Goal: Task Accomplishment & Management: Complete application form

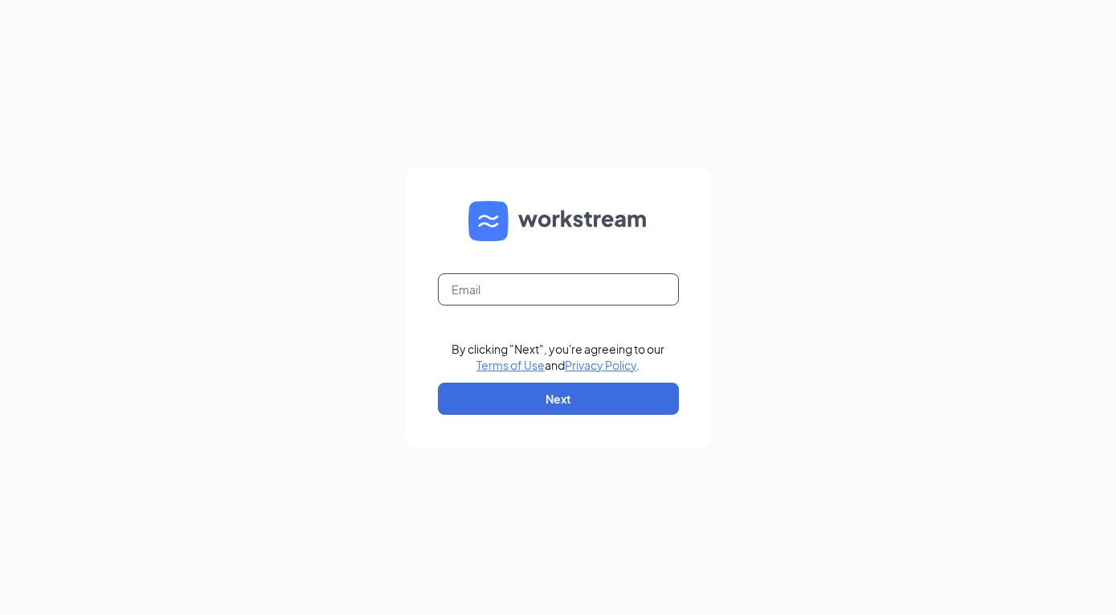
click at [495, 294] on input "text" at bounding box center [558, 289] width 241 height 32
type input "snwajiaku@jdicleaning.ca"
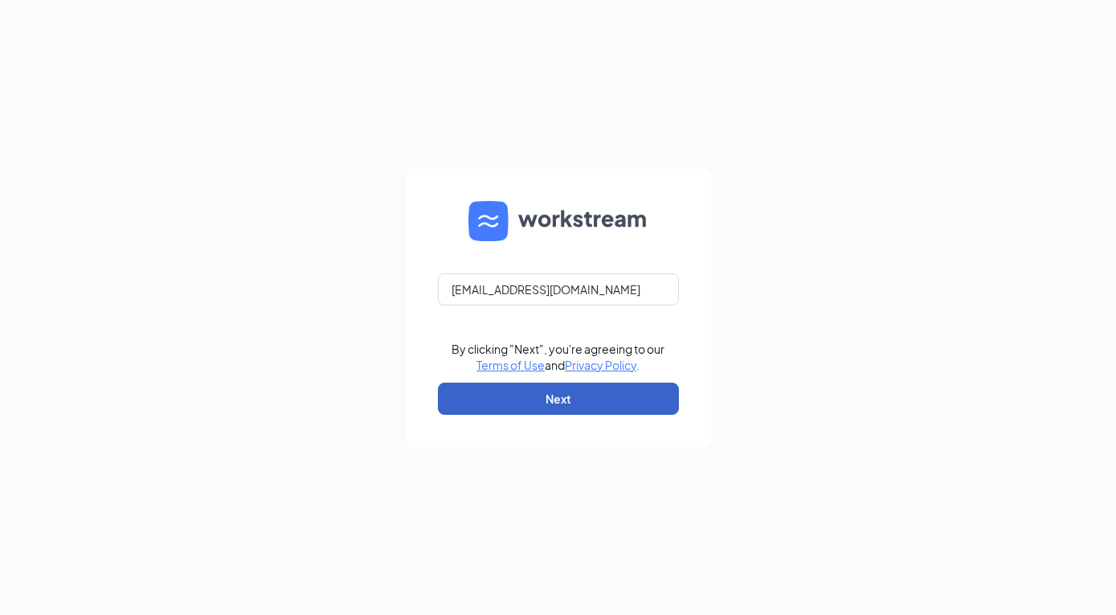
click at [579, 407] on button "Next" at bounding box center [558, 398] width 241 height 32
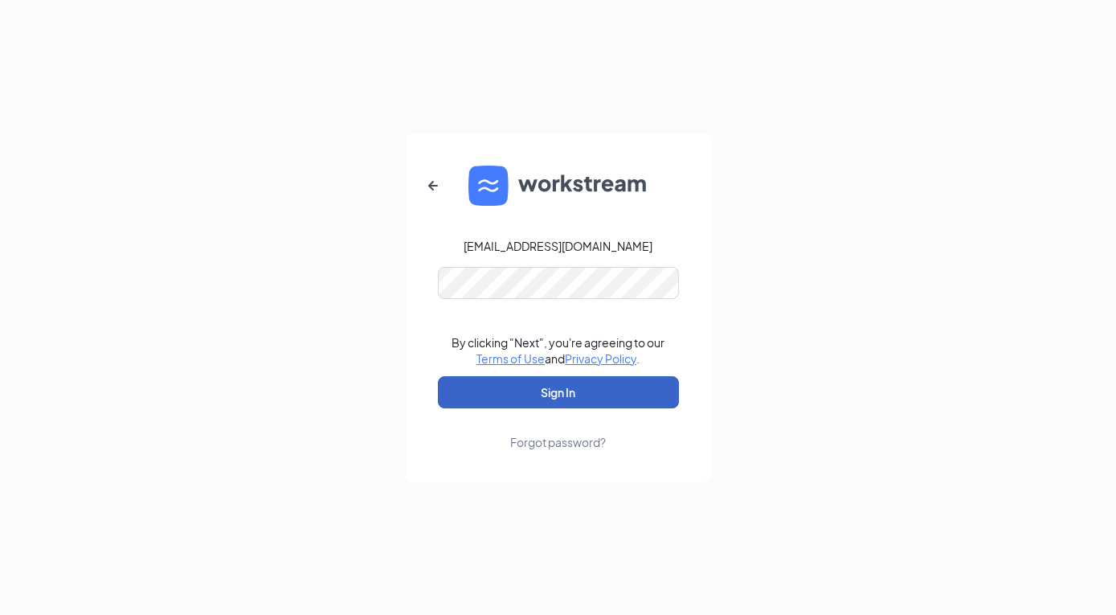
click at [555, 389] on button "Sign In" at bounding box center [558, 392] width 241 height 32
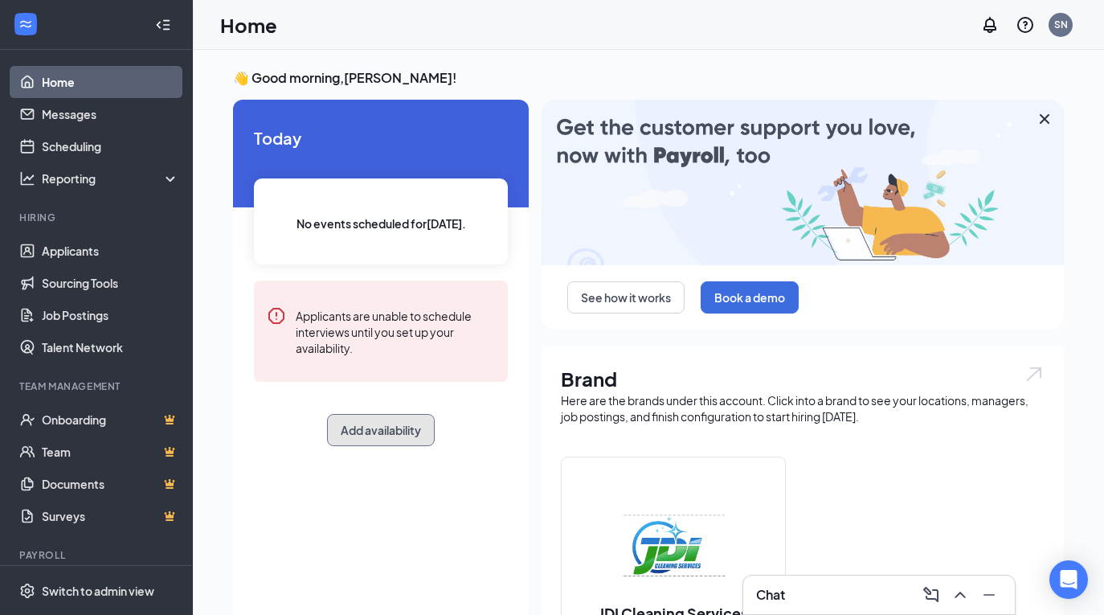
click at [382, 433] on button "Add availability" at bounding box center [381, 430] width 108 height 32
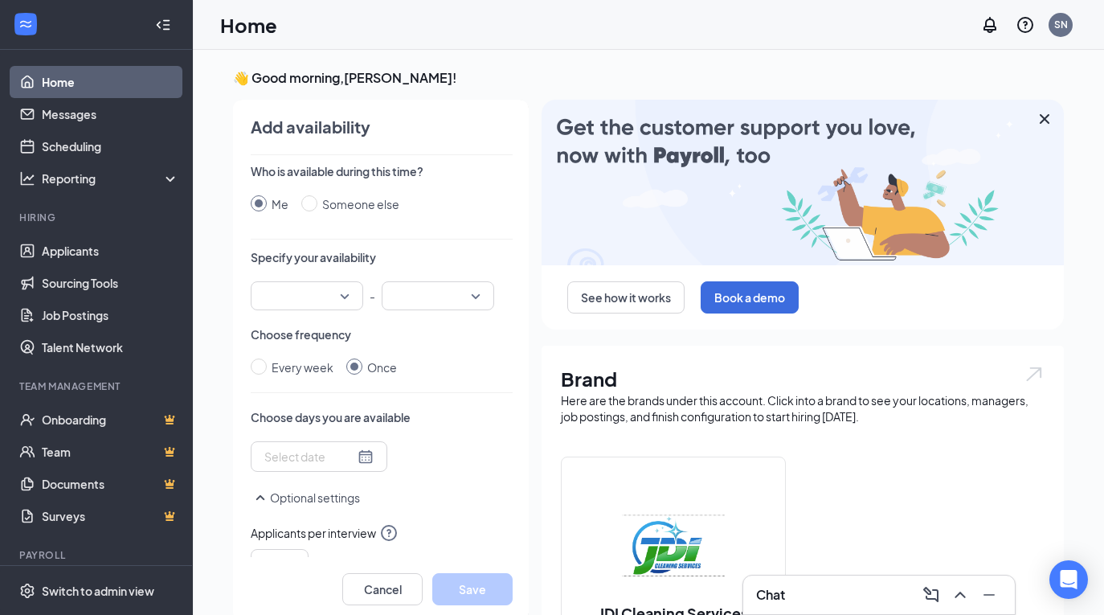
scroll to position [6, 0]
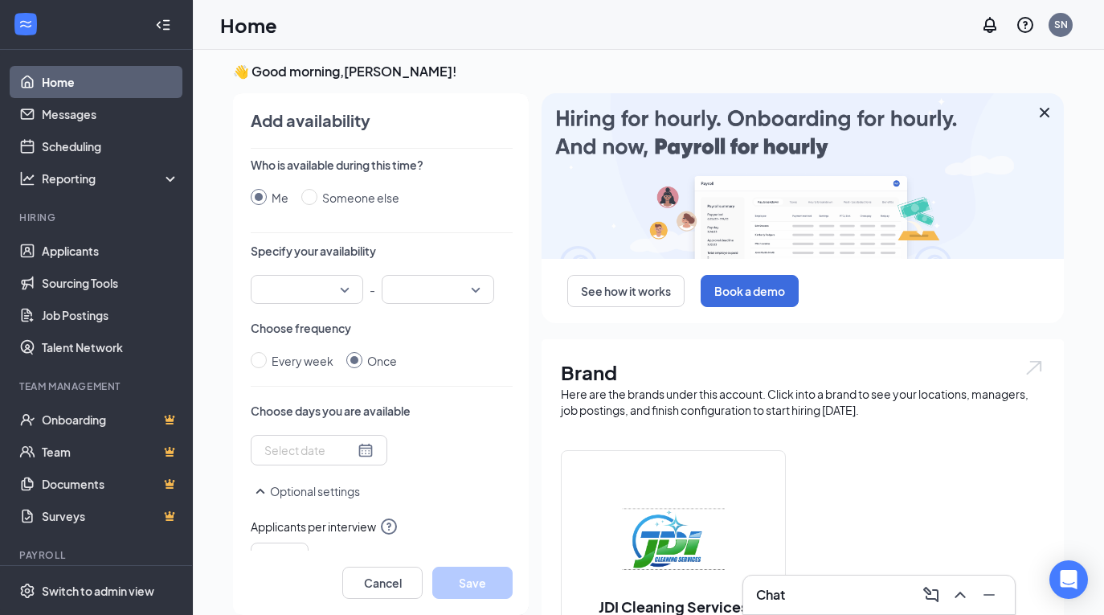
click at [340, 286] on input "search" at bounding box center [301, 289] width 82 height 27
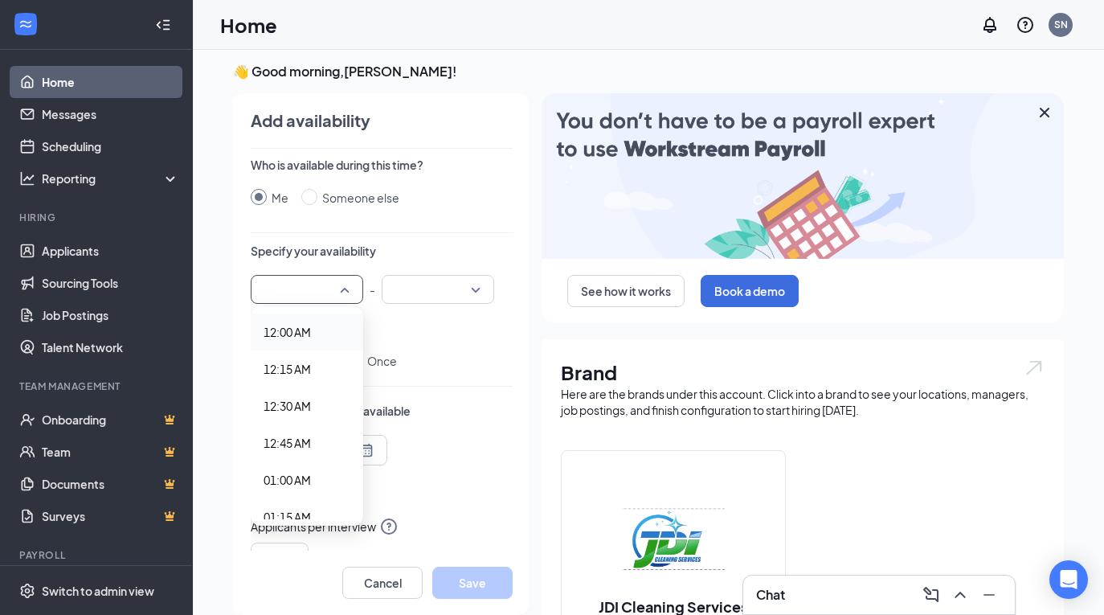
click at [500, 129] on div "Add availability" at bounding box center [382, 120] width 262 height 22
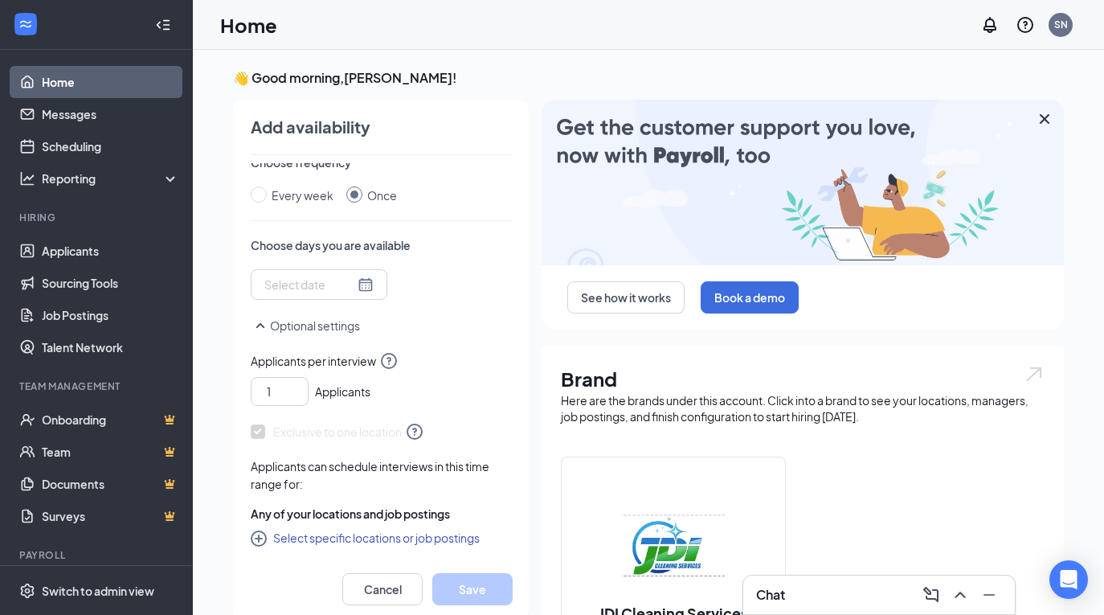
scroll to position [0, 0]
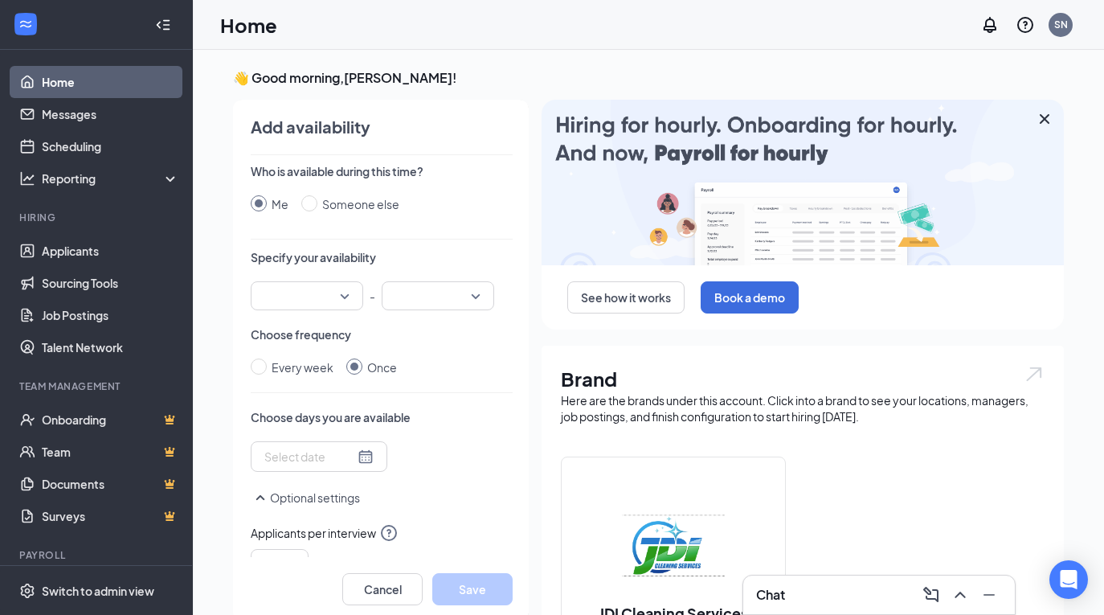
click at [155, 19] on icon "Collapse" at bounding box center [163, 25] width 16 height 16
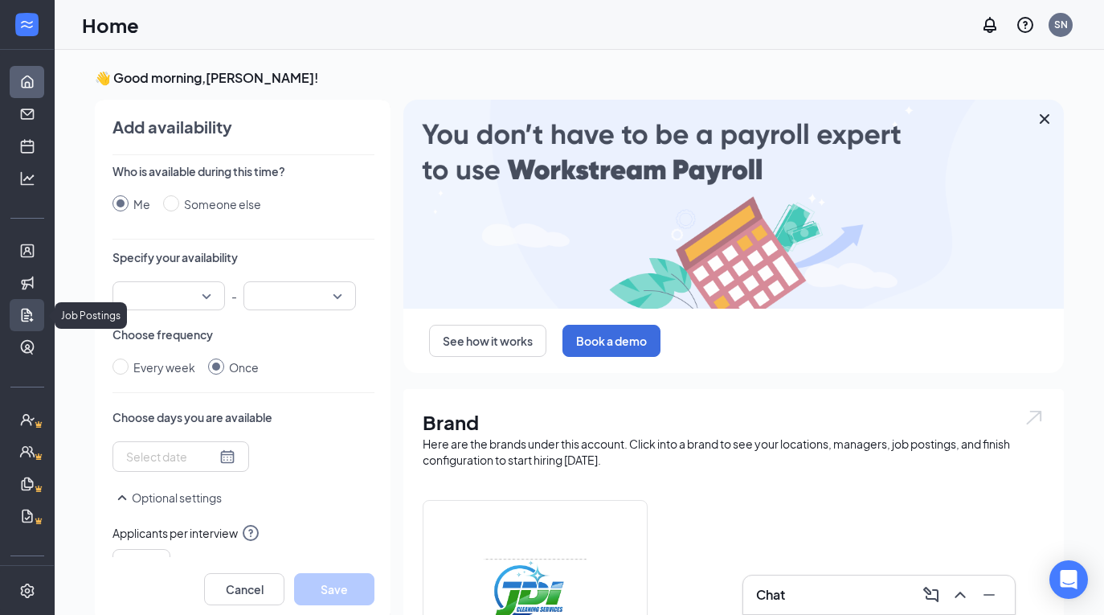
click at [42, 309] on link "Job Postings" at bounding box center [50, 315] width 16 height 32
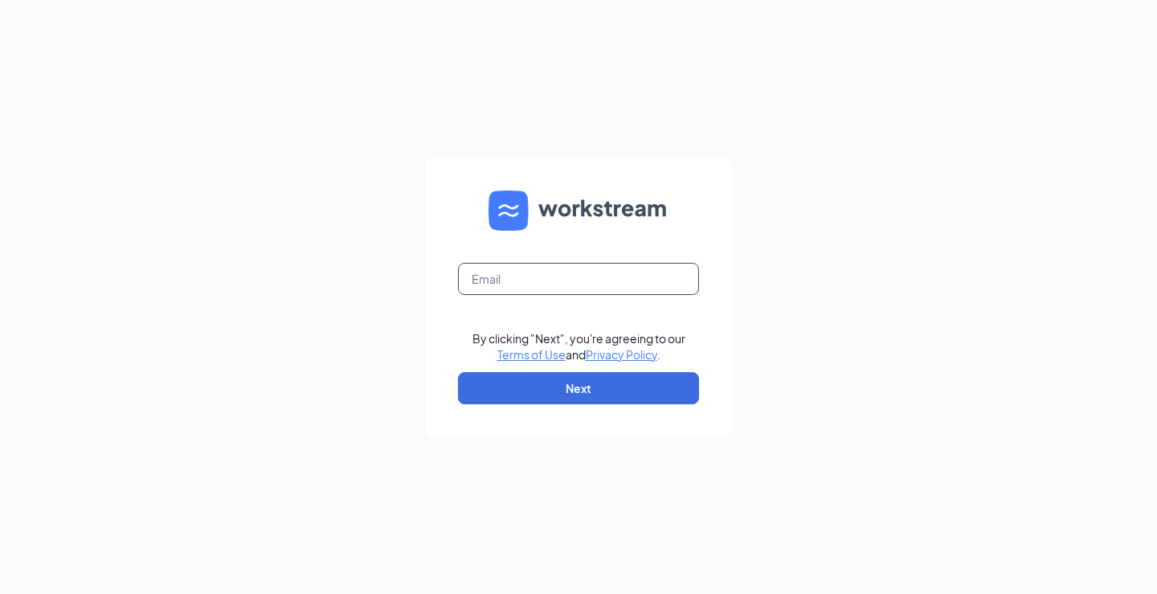
click at [587, 282] on input "text" at bounding box center [578, 279] width 241 height 32
type input "snwajiaku@jdicleaning.ca"
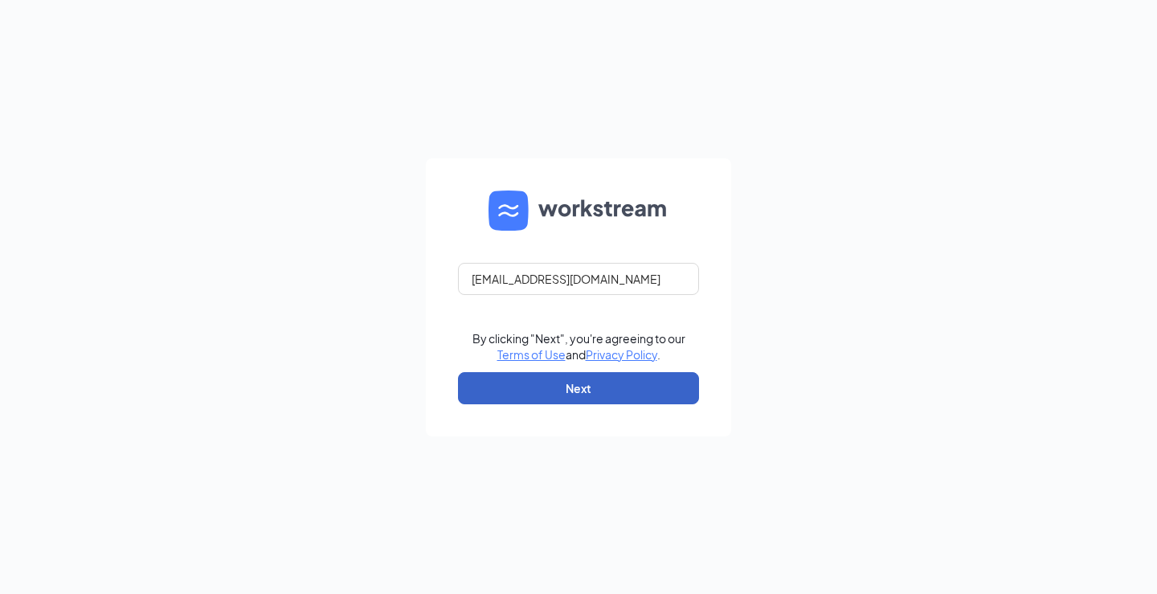
click at [636, 384] on button "Next" at bounding box center [578, 388] width 241 height 32
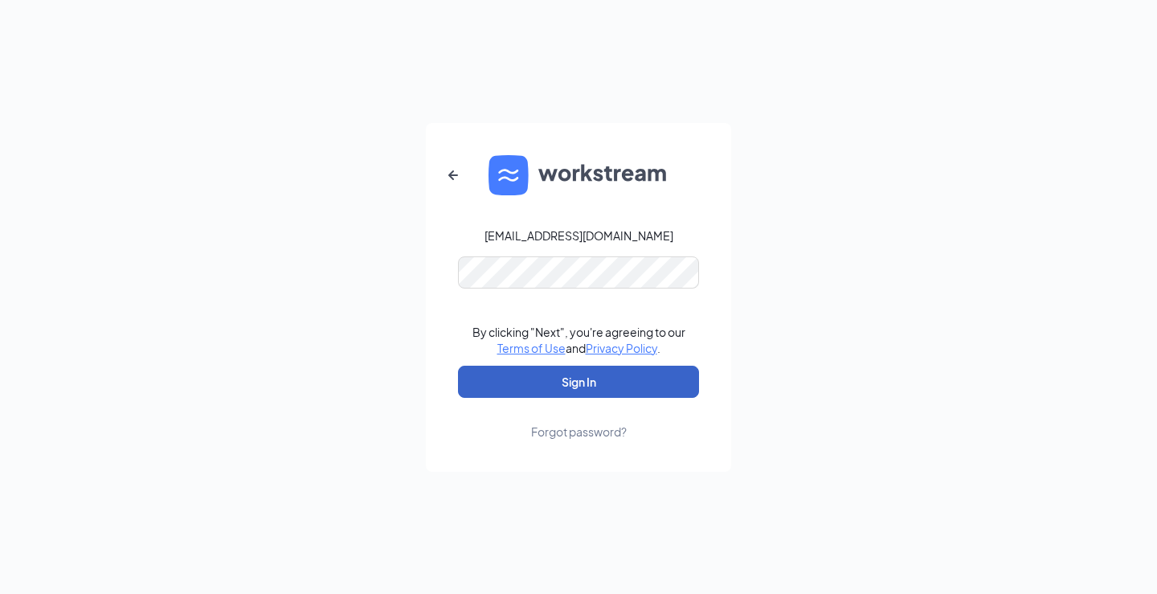
click at [628, 388] on button "Sign In" at bounding box center [578, 382] width 241 height 32
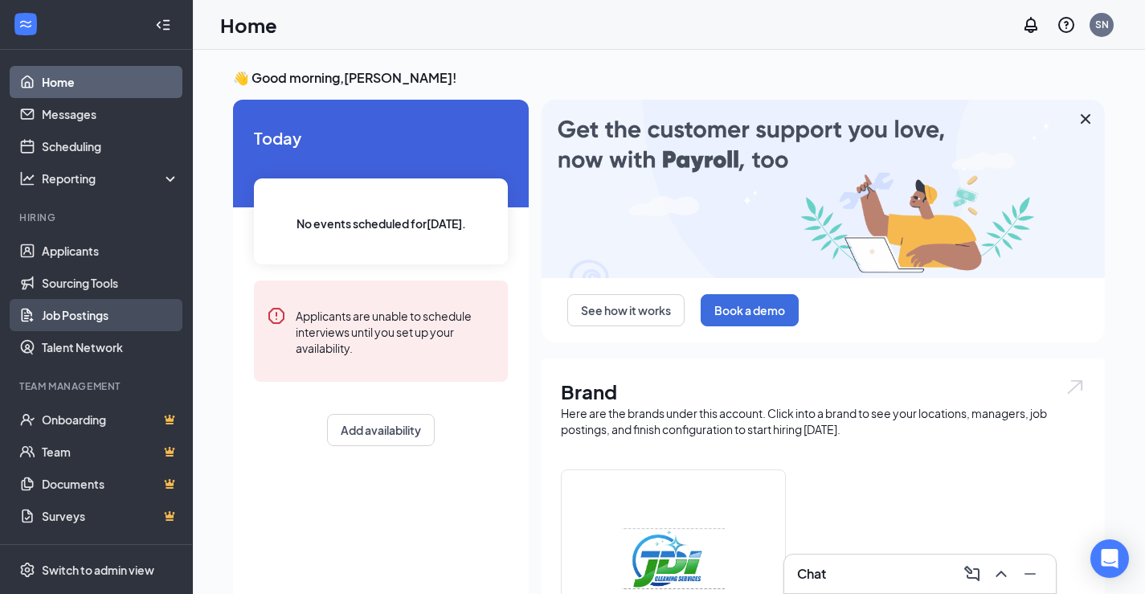
click at [81, 309] on link "Job Postings" at bounding box center [110, 315] width 137 height 32
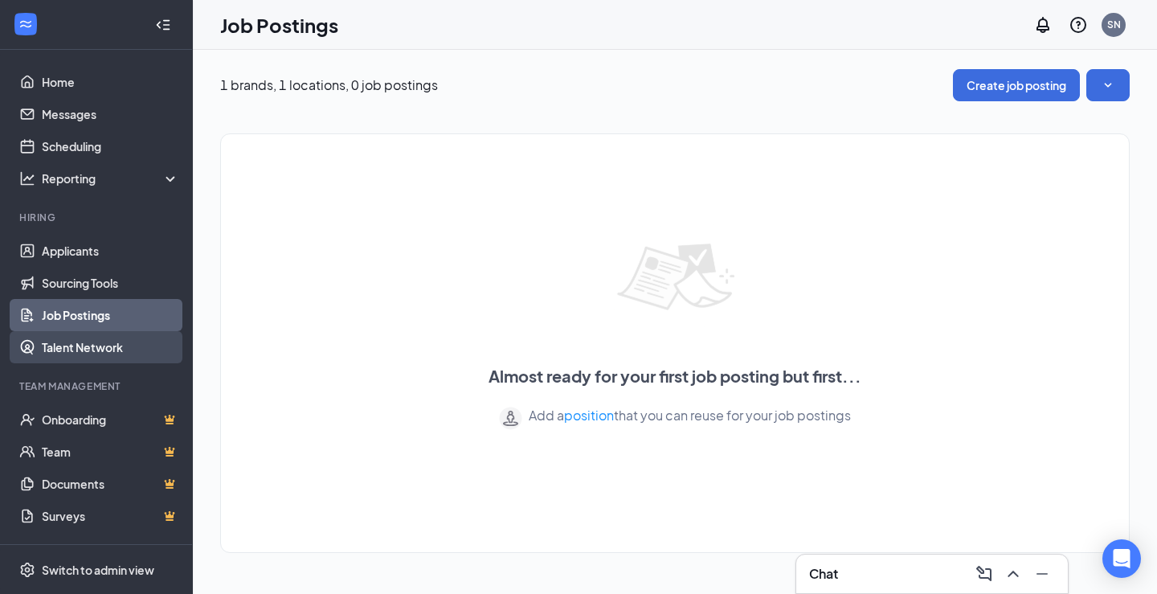
click at [71, 346] on link "Talent Network" at bounding box center [110, 347] width 137 height 32
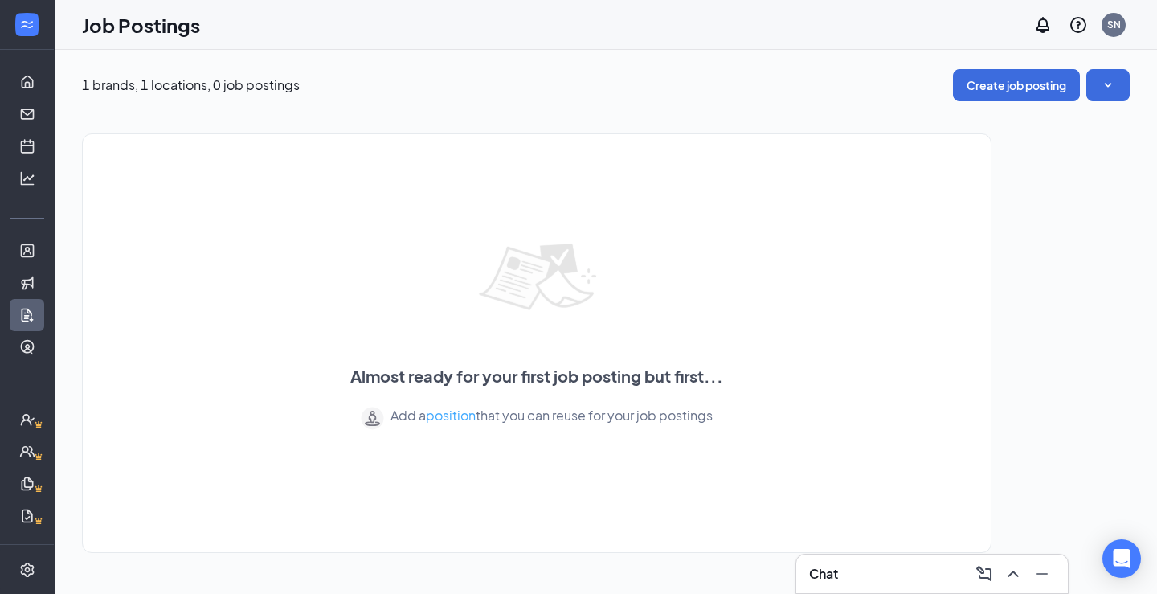
click at [456, 413] on link "position" at bounding box center [451, 415] width 50 height 17
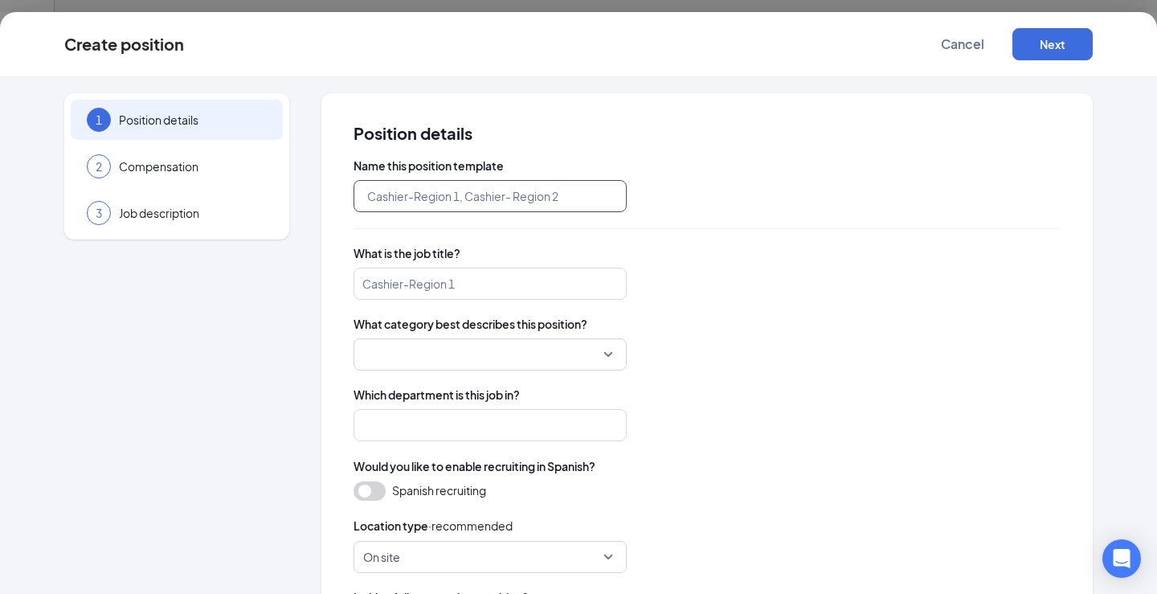
paste input "Business Development Executive"
type input "Business Development Executive"
click at [483, 282] on input "search" at bounding box center [490, 284] width 273 height 32
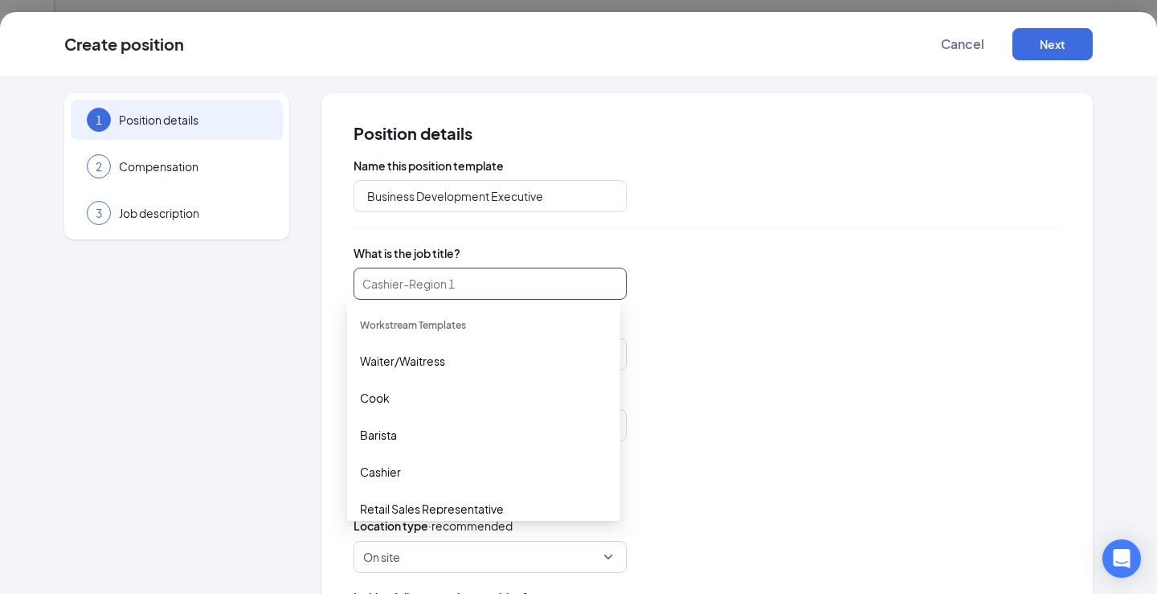
paste input "Business Development Executive"
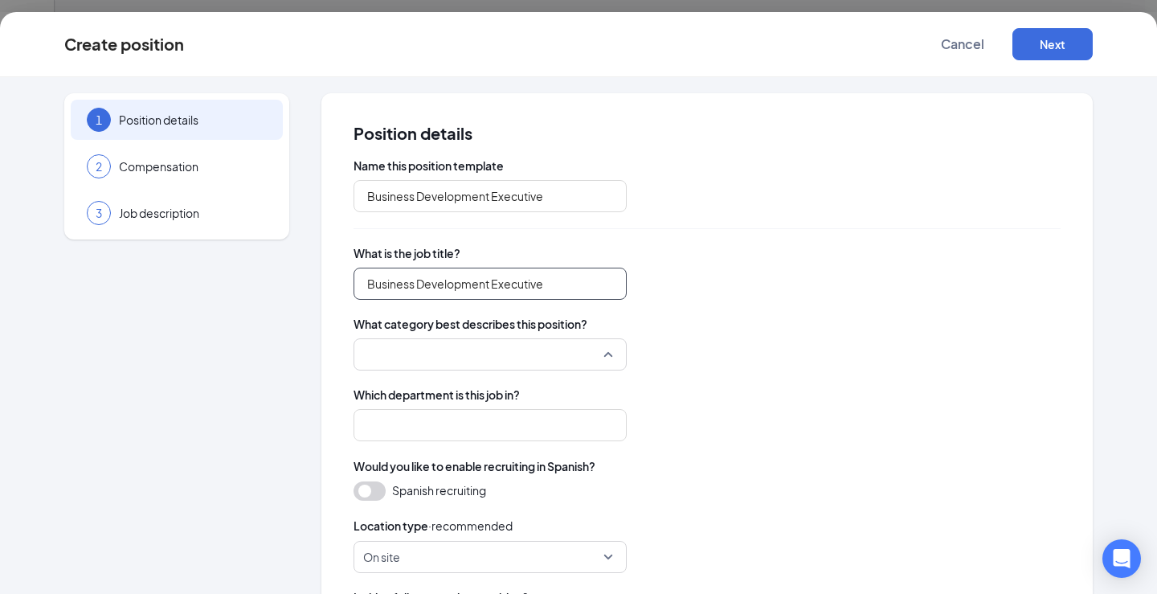
click at [612, 350] on div at bounding box center [490, 354] width 273 height 32
type input "Business Development Executive"
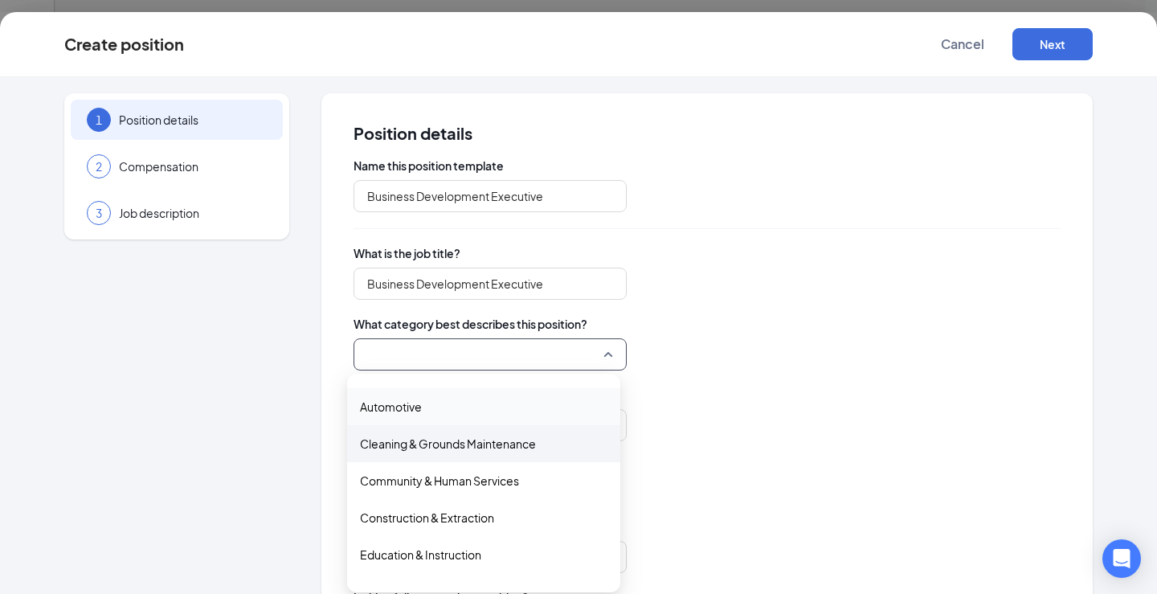
scroll to position [80, 0]
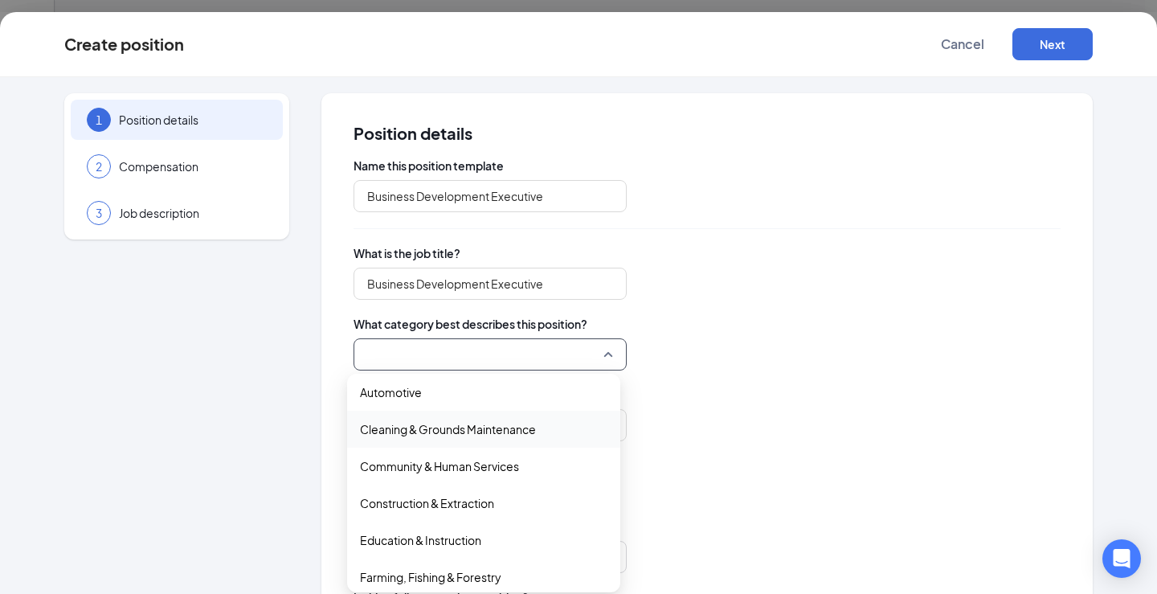
click at [479, 432] on span "Cleaning & Grounds Maintenance" at bounding box center [448, 429] width 176 height 18
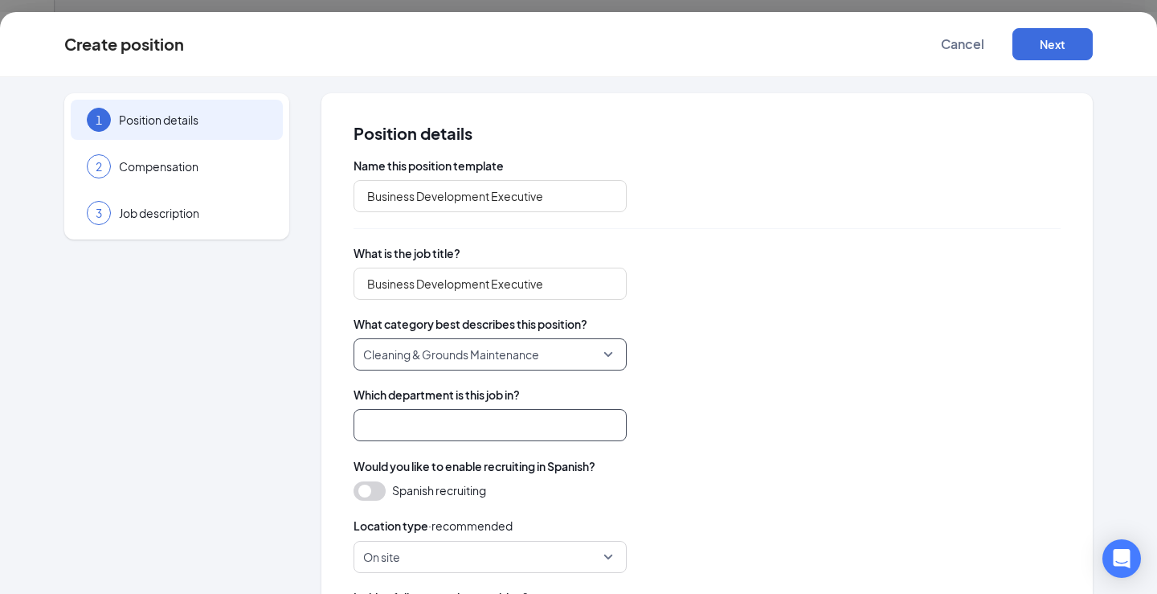
click at [520, 434] on input "search" at bounding box center [490, 425] width 273 height 32
click at [714, 447] on div "Name this position template Business Development Executive What is the job titl…" at bounding box center [707, 520] width 707 height 726
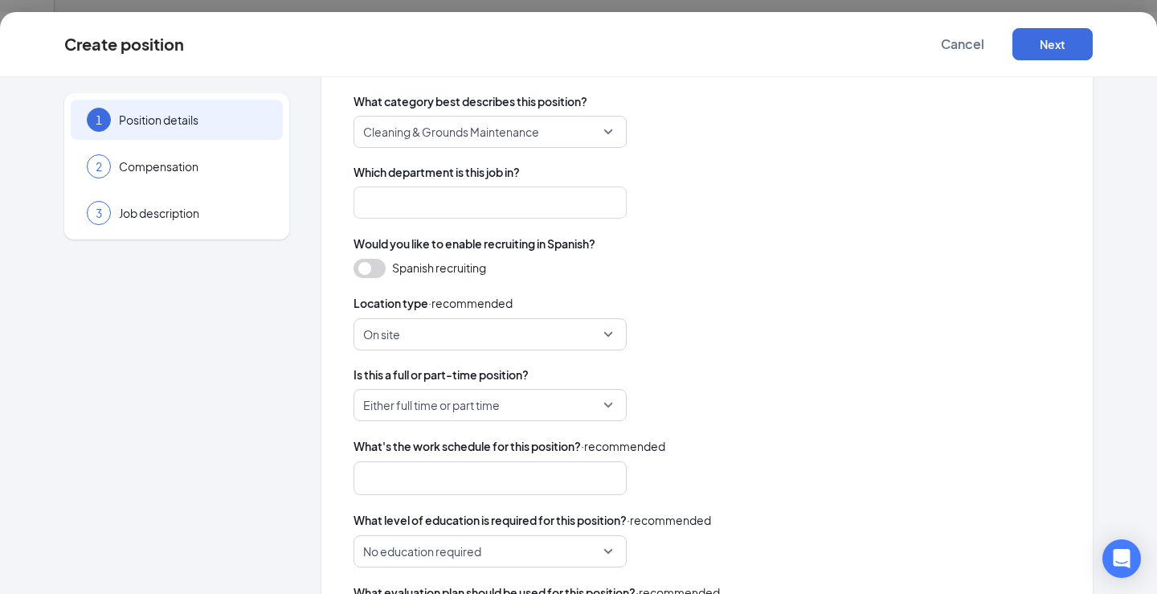
scroll to position [241, 0]
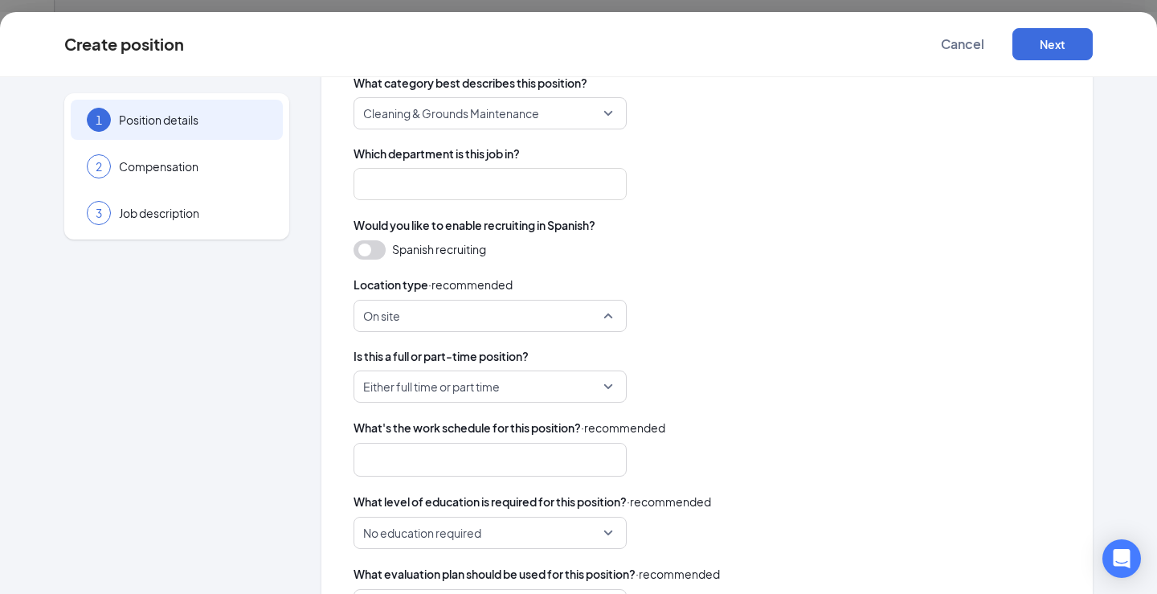
click at [605, 313] on span "On site" at bounding box center [490, 316] width 254 height 31
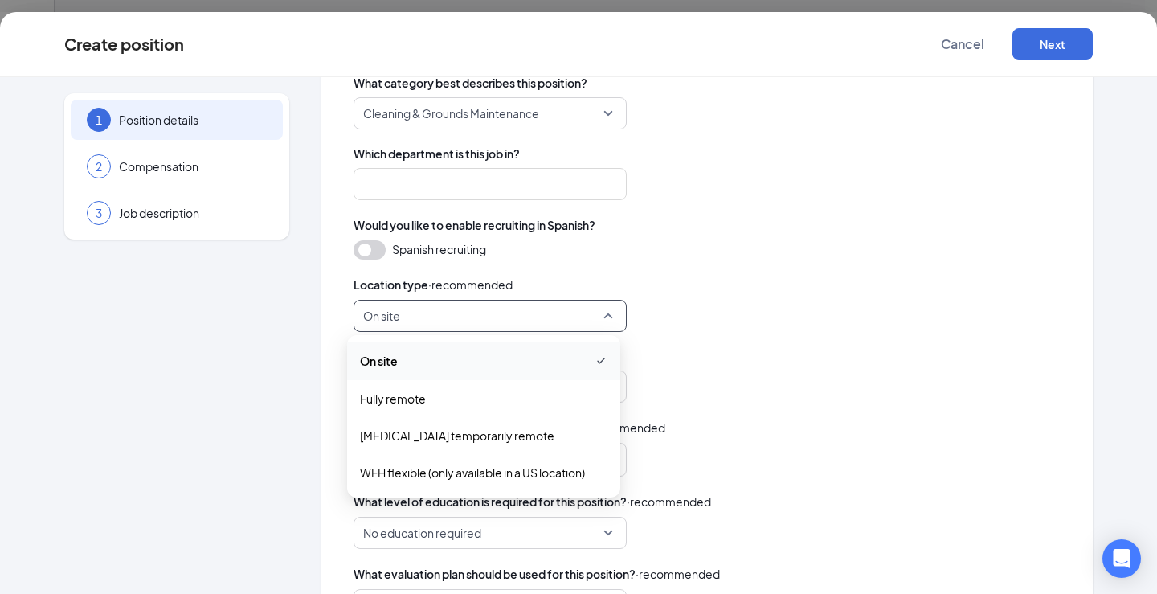
click at [540, 363] on span "On site" at bounding box center [483, 360] width 247 height 19
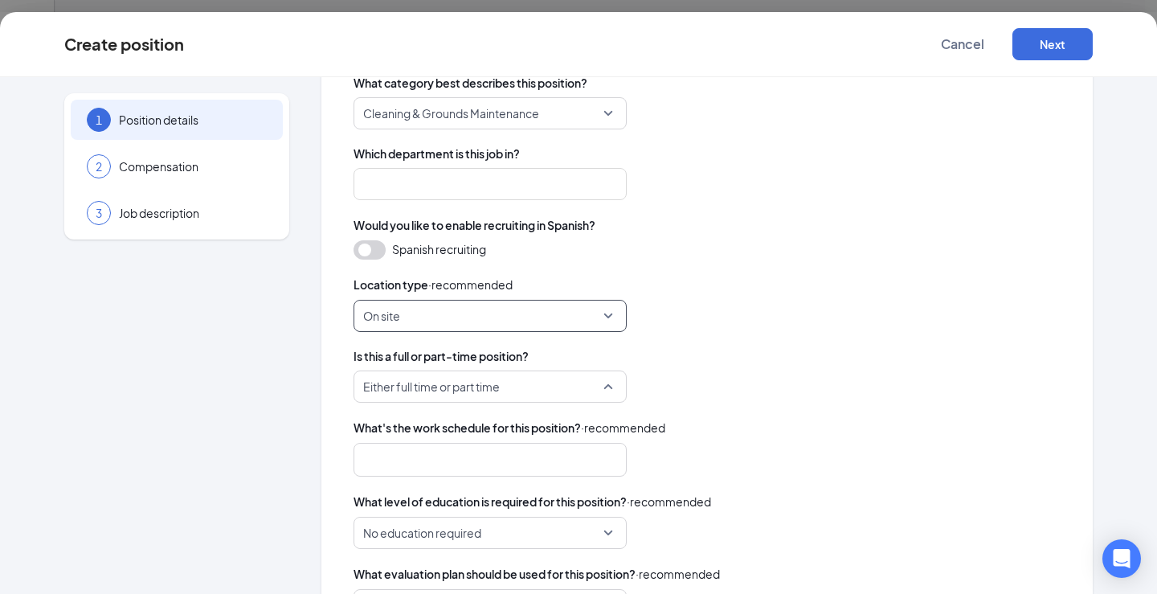
click at [604, 388] on span "Either full time or part time" at bounding box center [490, 386] width 254 height 31
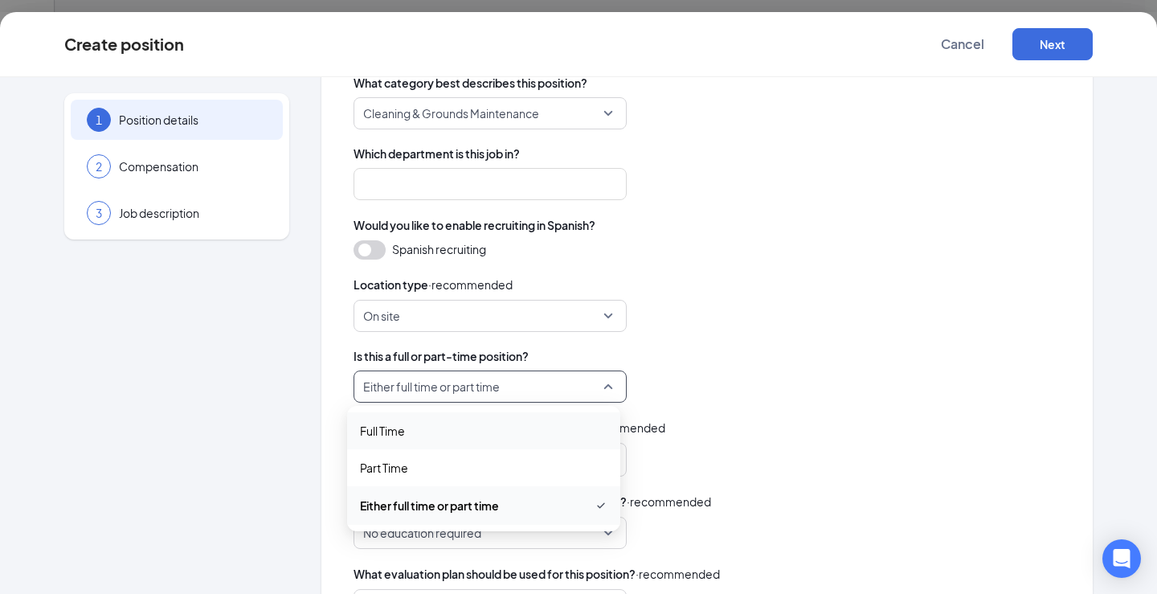
click at [395, 430] on span "Full Time" at bounding box center [382, 431] width 45 height 18
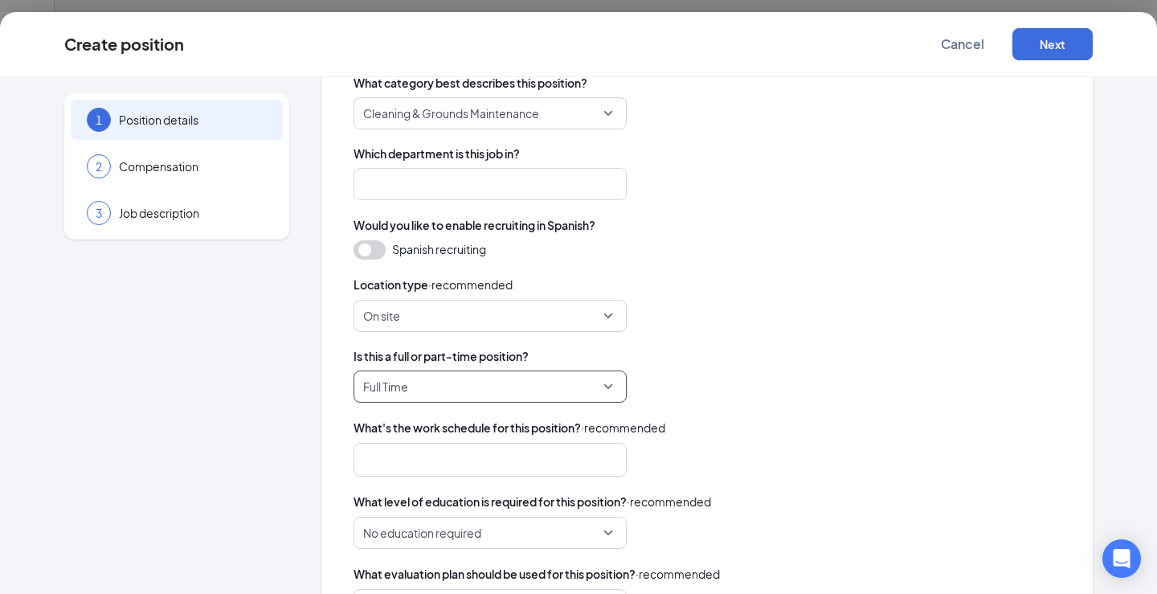
click at [594, 464] on div at bounding box center [490, 460] width 273 height 34
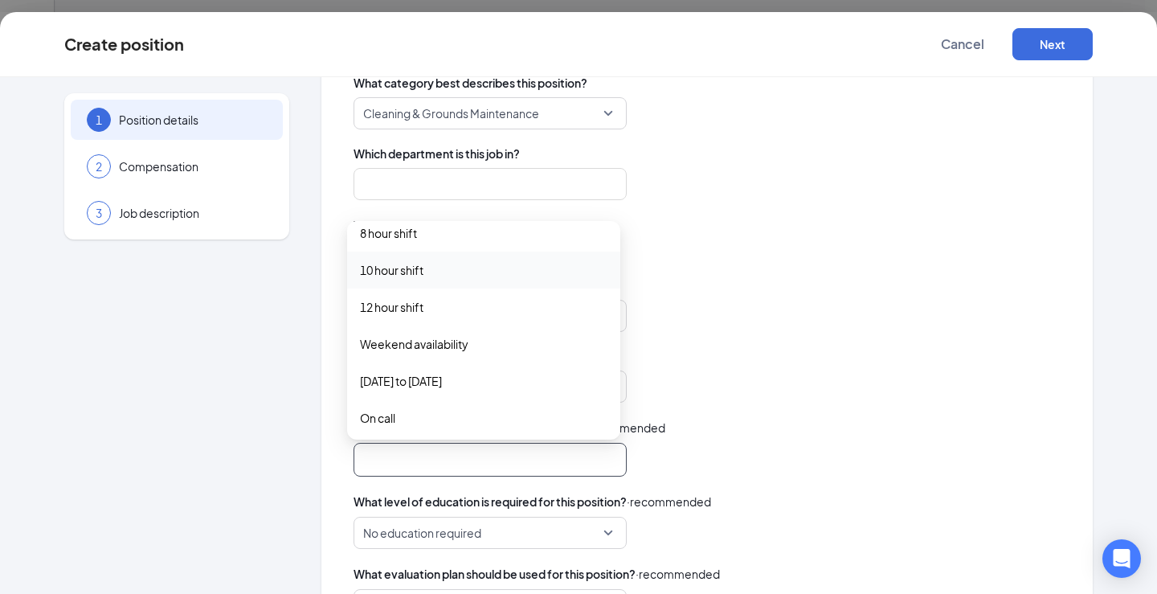
scroll to position [0, 0]
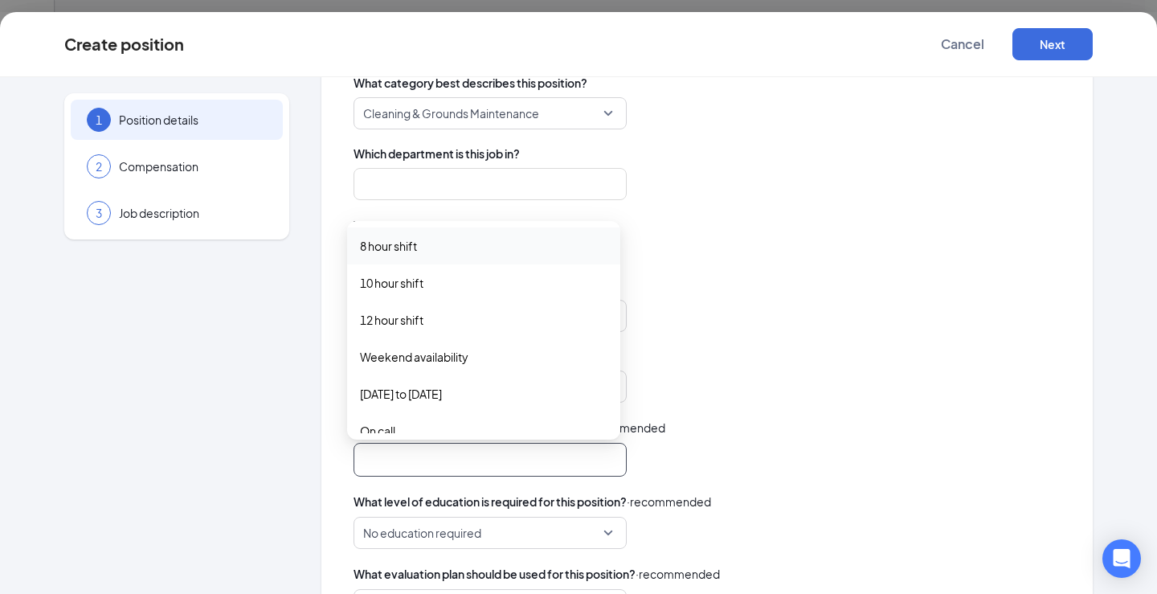
click at [459, 251] on span "8 hour shift" at bounding box center [483, 246] width 247 height 18
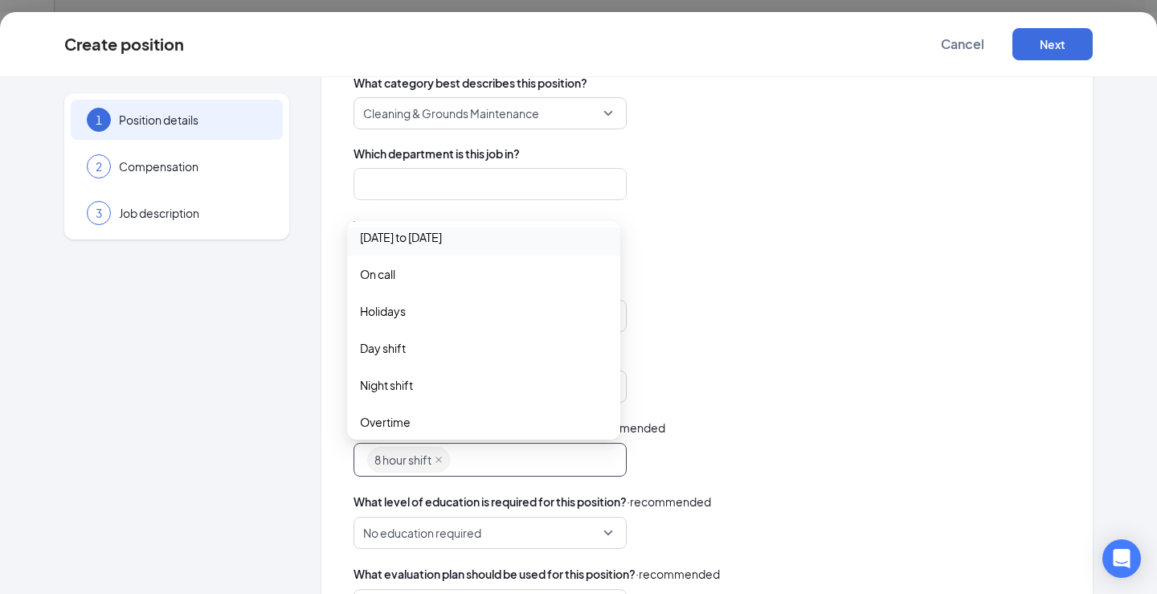
scroll to position [161, 0]
click at [601, 525] on span "No education required" at bounding box center [490, 532] width 254 height 31
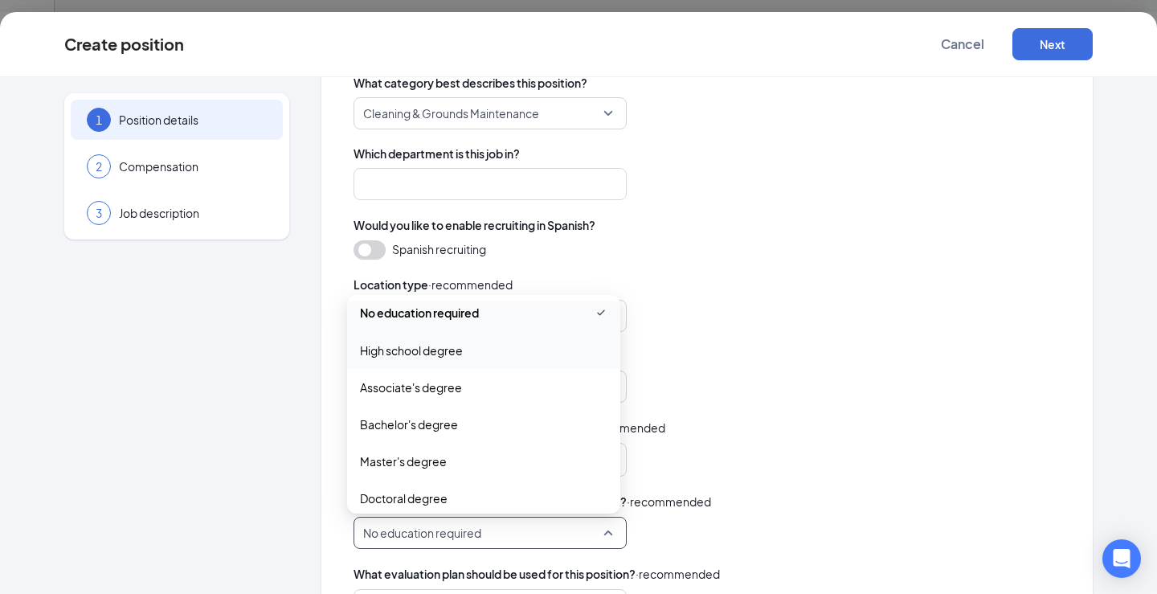
scroll to position [0, 0]
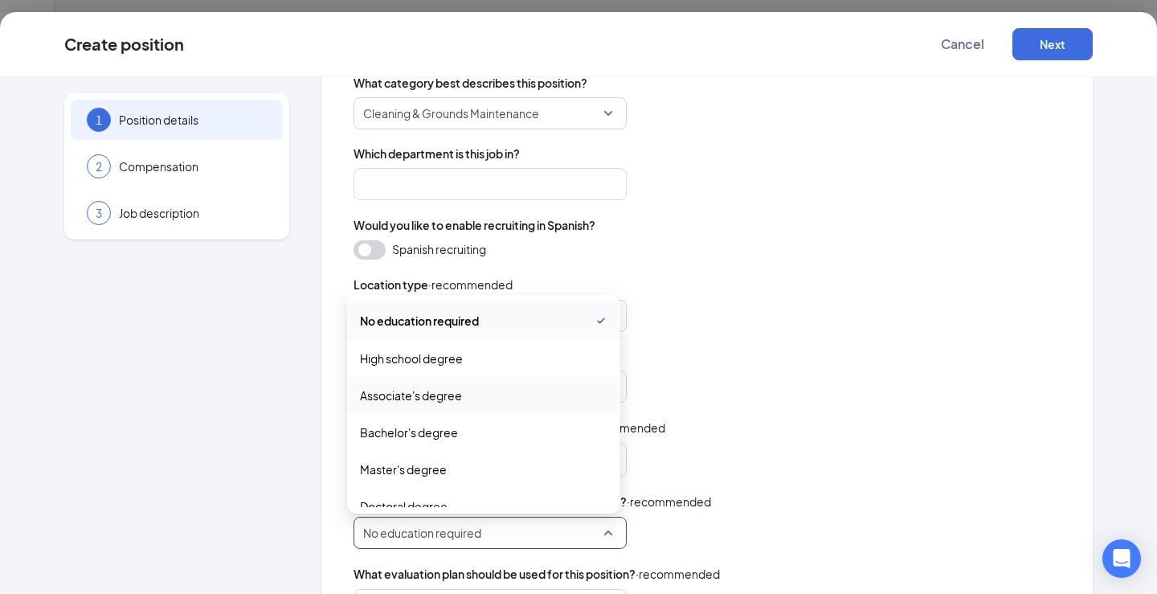
click at [541, 397] on span "Associate's degree" at bounding box center [483, 396] width 247 height 18
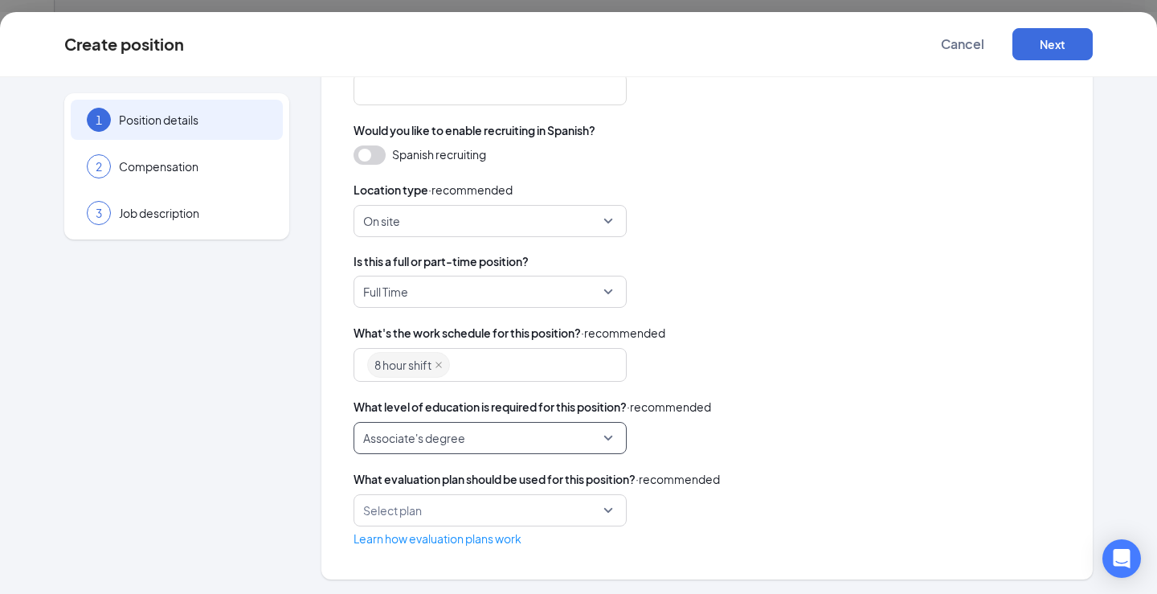
scroll to position [337, 0]
click at [596, 432] on span "Associate's degree" at bounding box center [482, 436] width 239 height 31
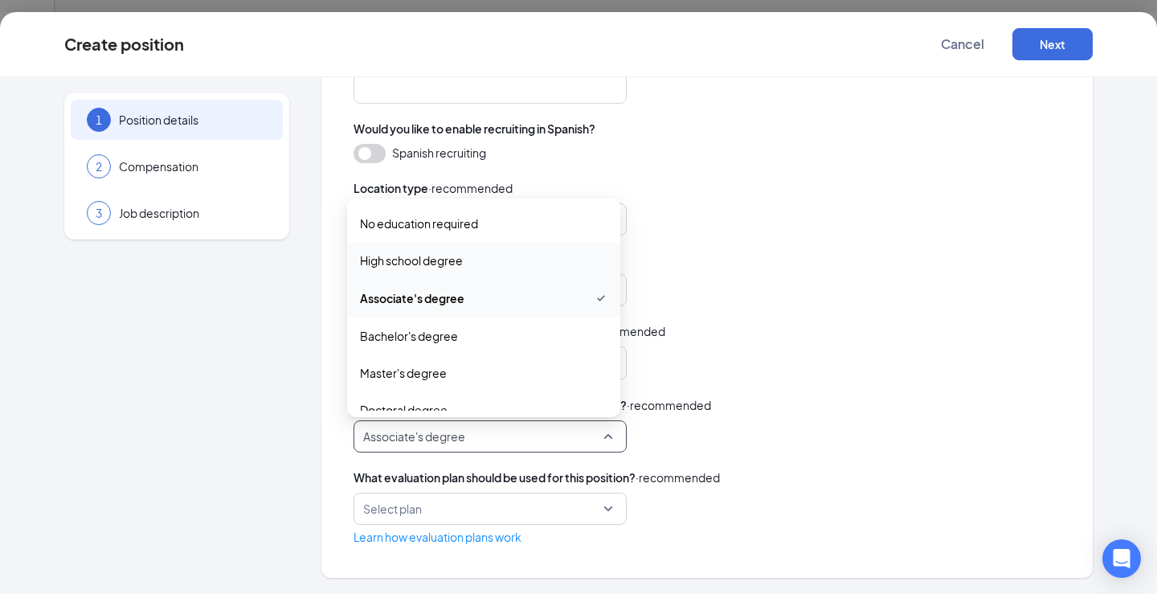
click at [522, 260] on span "High school degree" at bounding box center [483, 261] width 247 height 18
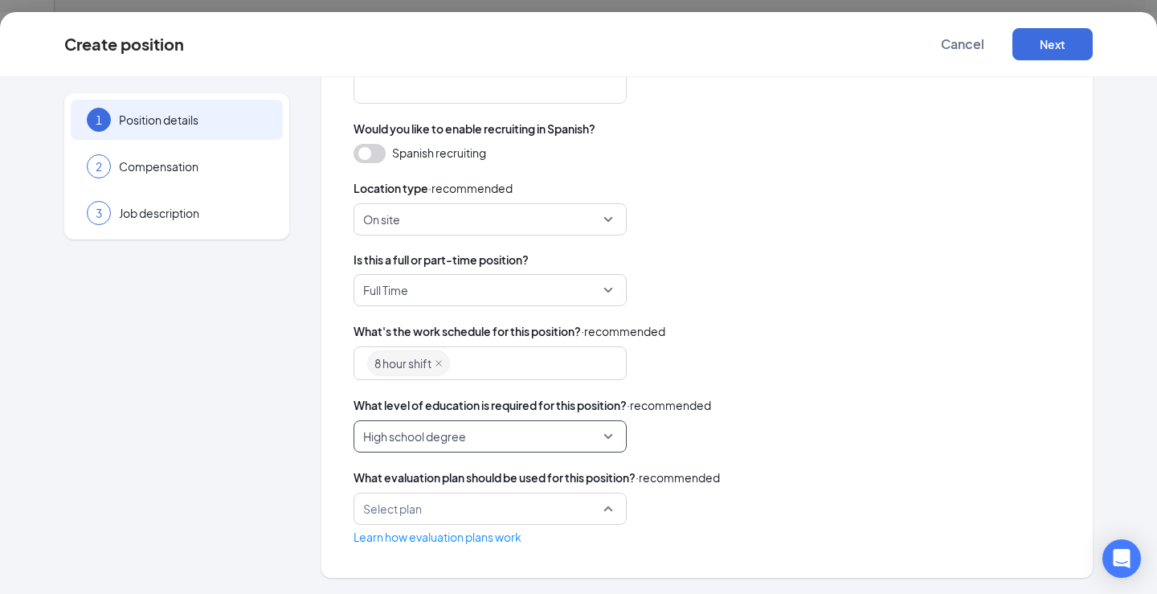
click at [602, 507] on div "Select plan" at bounding box center [490, 509] width 273 height 32
click at [732, 513] on div "Select plan 82366 Evaluation Plan" at bounding box center [707, 509] width 707 height 32
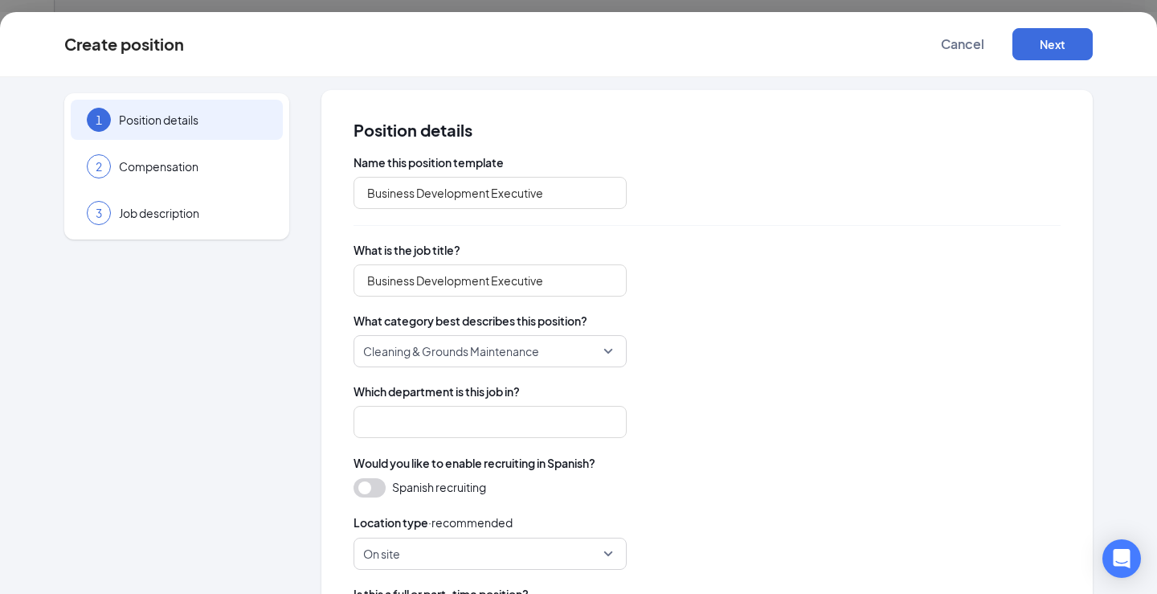
scroll to position [0, 0]
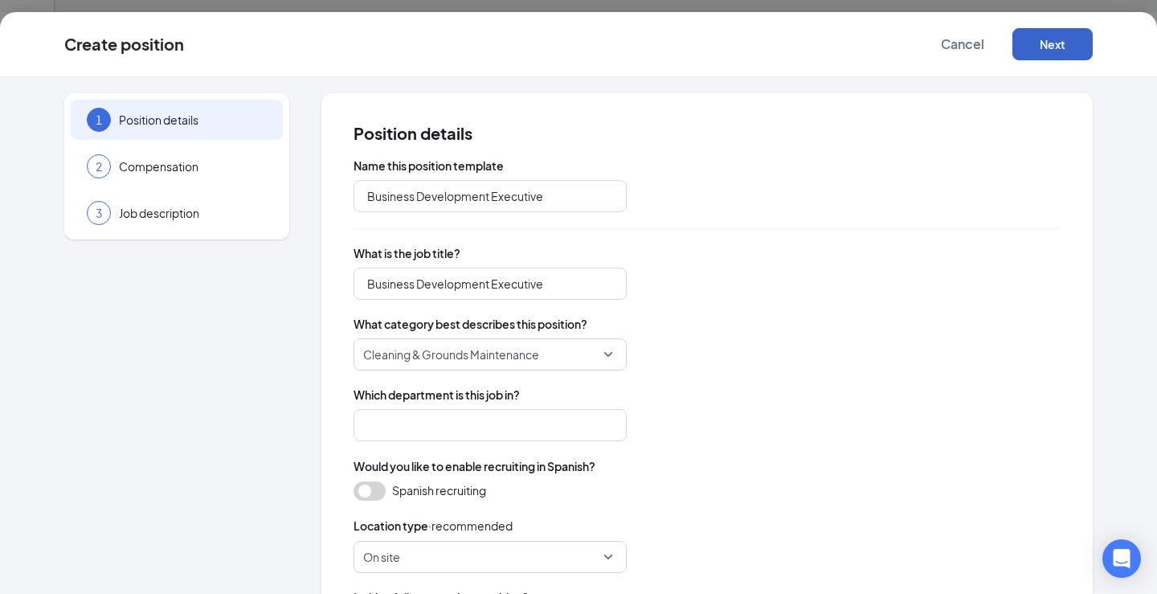
click at [1056, 39] on button "Next" at bounding box center [1052, 44] width 80 height 32
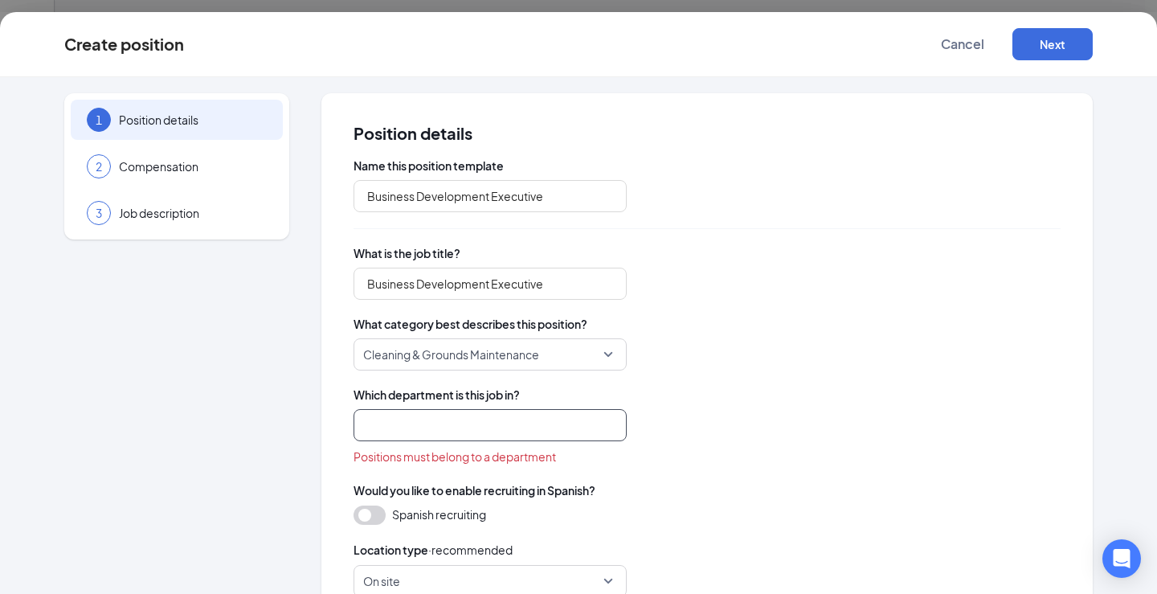
click at [525, 425] on input "search" at bounding box center [490, 425] width 273 height 32
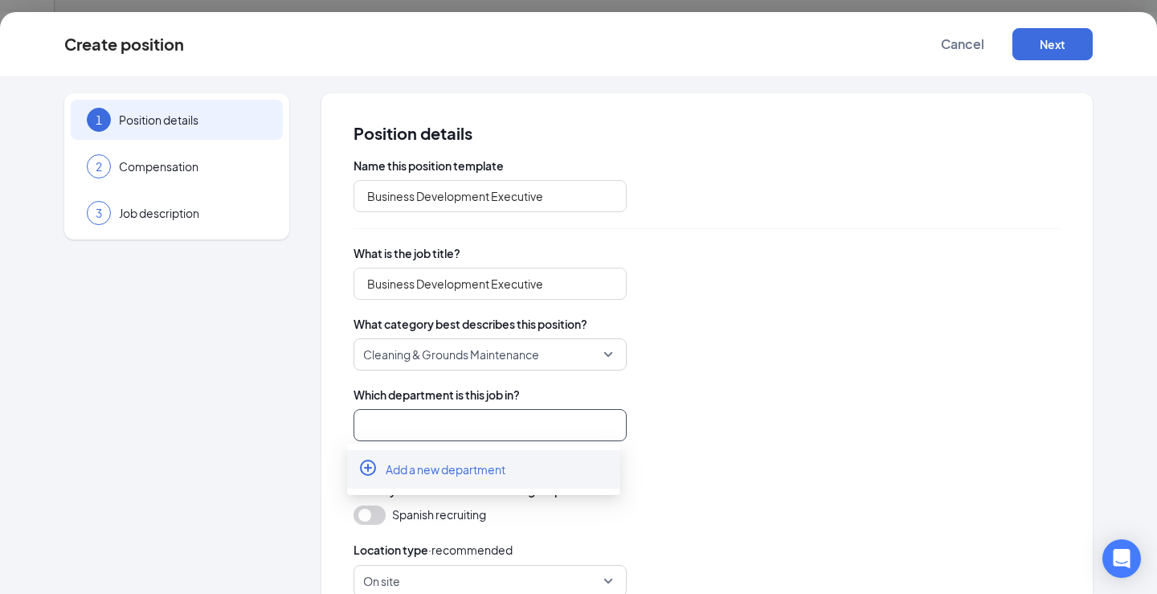
click at [467, 473] on span "Add a new department" at bounding box center [446, 469] width 120 height 16
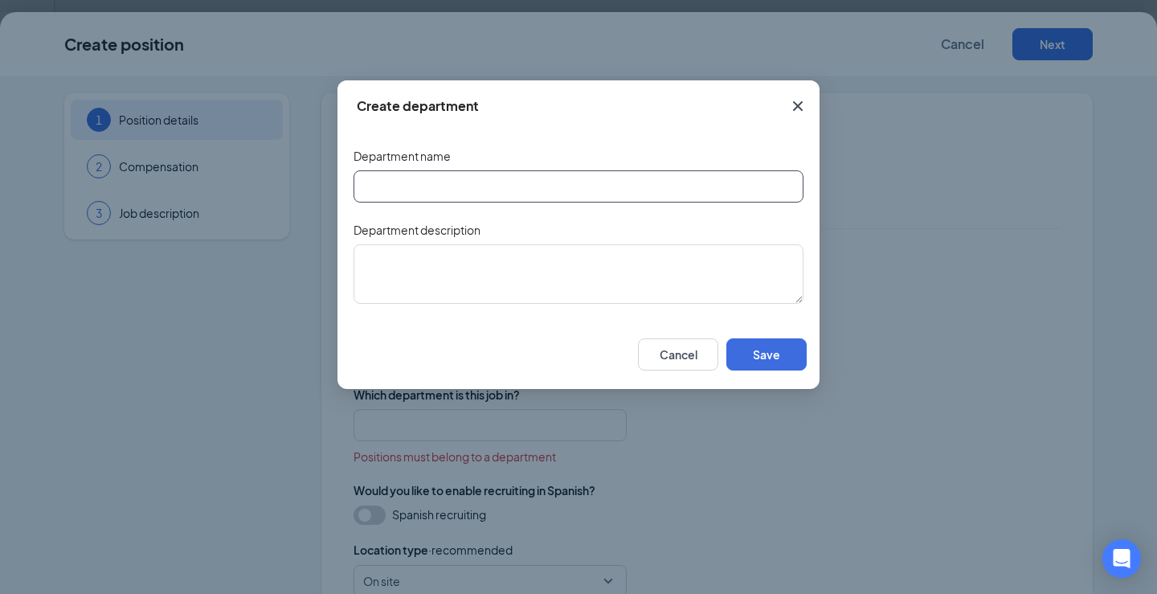
click at [471, 184] on input "text" at bounding box center [579, 186] width 450 height 32
type input "sales"
click at [762, 344] on button "Save" at bounding box center [766, 354] width 80 height 32
type input "sales"
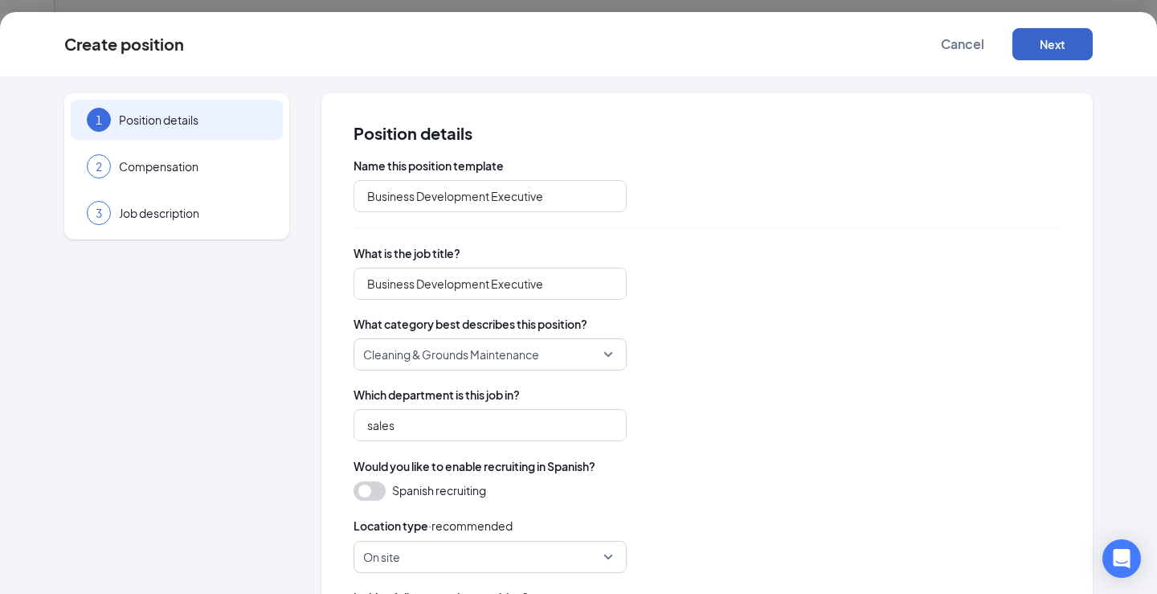
click at [1053, 33] on button "Next" at bounding box center [1052, 44] width 80 height 32
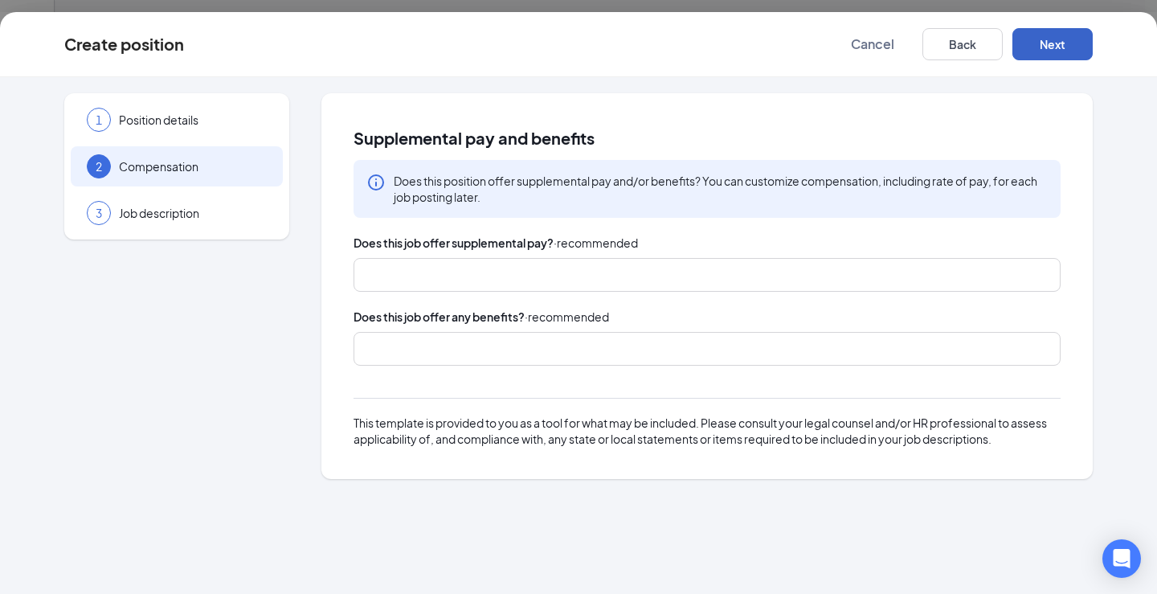
click at [605, 287] on div at bounding box center [699, 275] width 665 height 26
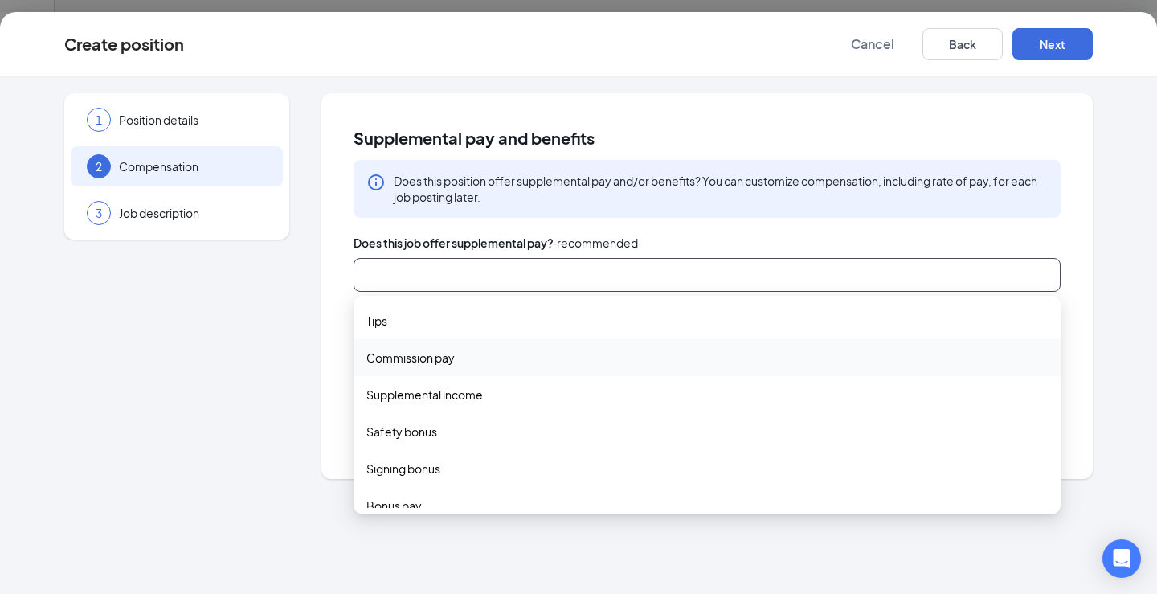
click at [465, 362] on span "Commission pay" at bounding box center [706, 358] width 681 height 18
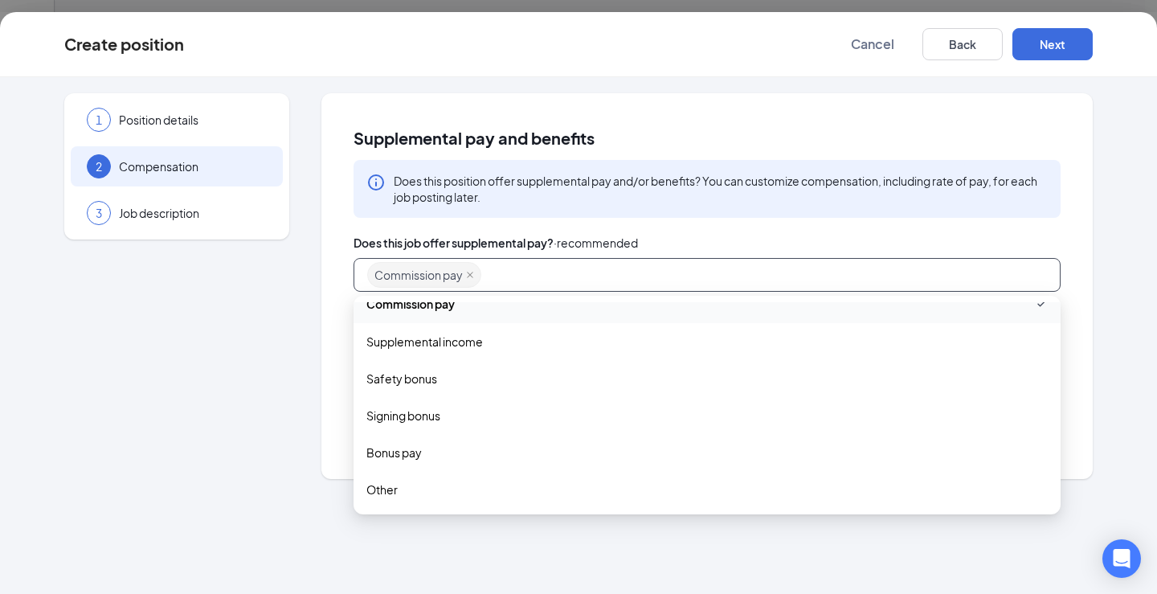
click at [865, 236] on div "Does this job offer supplemental pay? · recommended" at bounding box center [707, 243] width 707 height 18
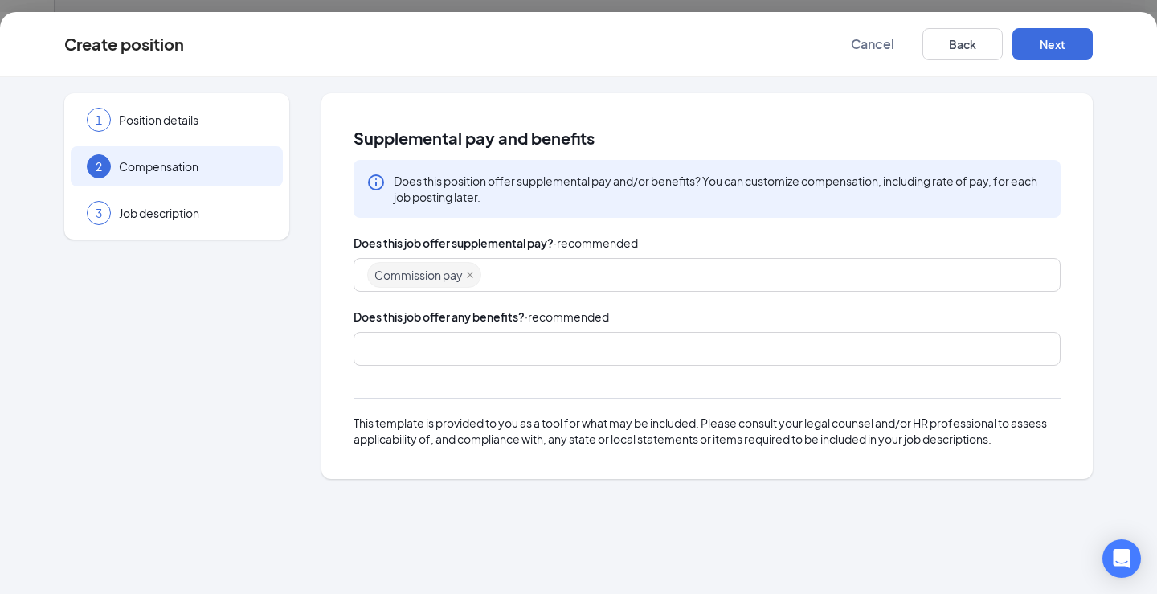
click at [489, 346] on div at bounding box center [699, 349] width 665 height 26
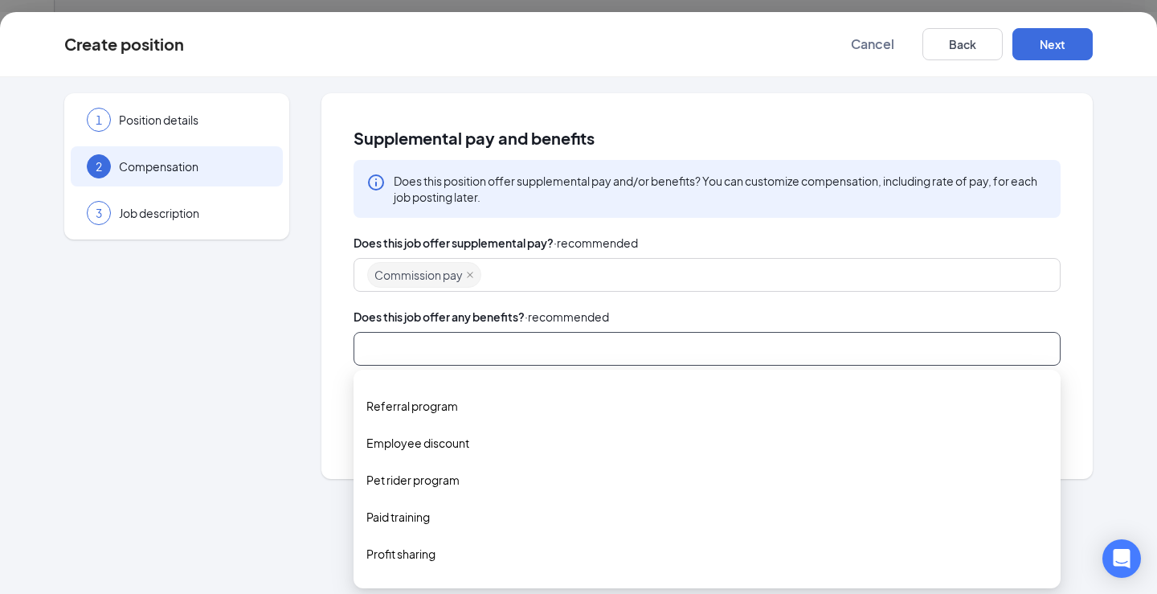
scroll to position [386, 0]
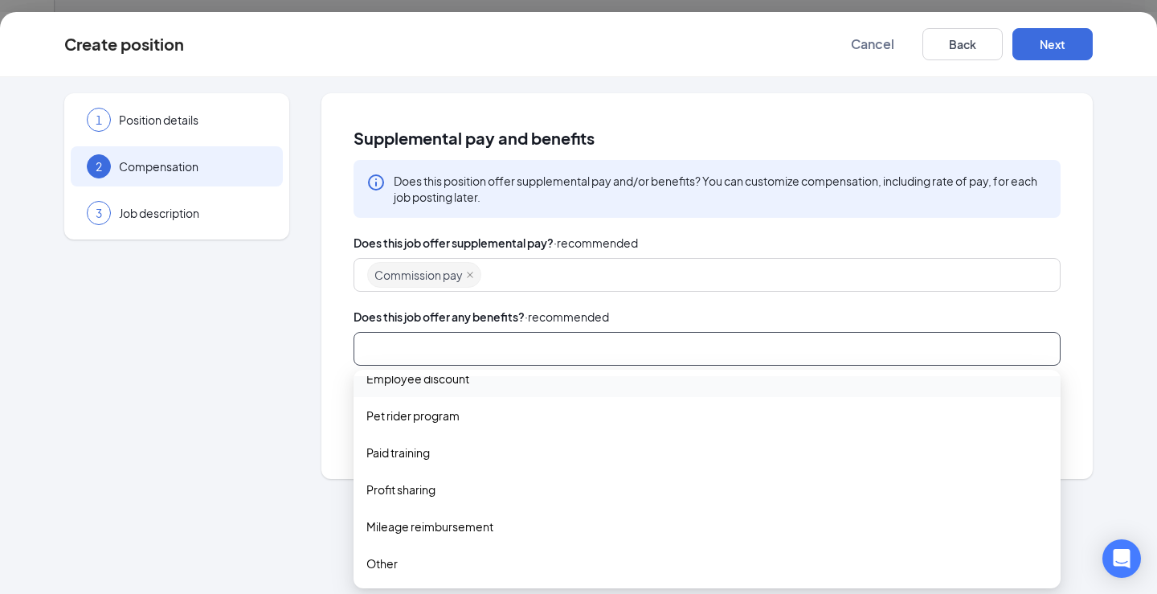
click at [1074, 333] on div "Supplemental pay and benefits Does this position offer supplemental pay and/or …" at bounding box center [706, 286] width 771 height 386
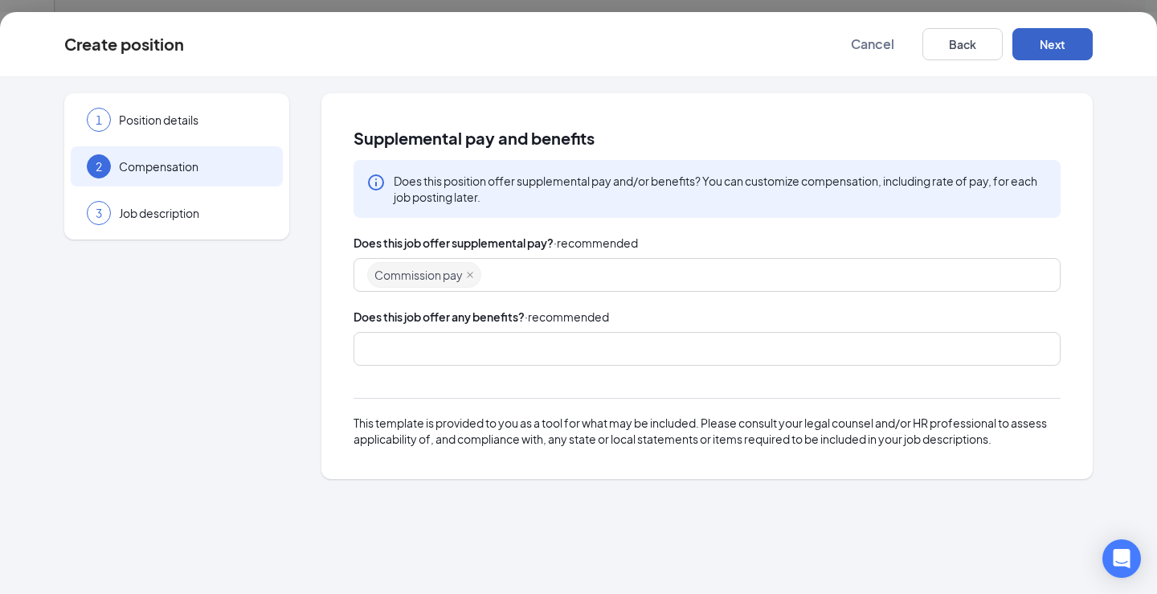
click at [1060, 43] on button "Next" at bounding box center [1052, 44] width 80 height 32
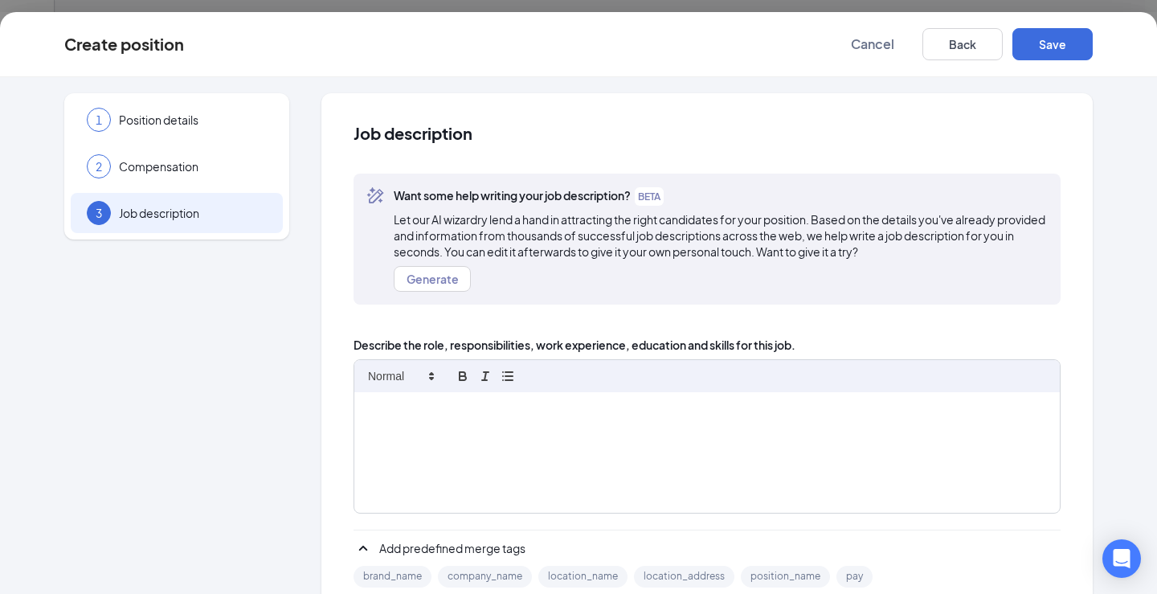
click at [529, 417] on div at bounding box center [707, 452] width 706 height 121
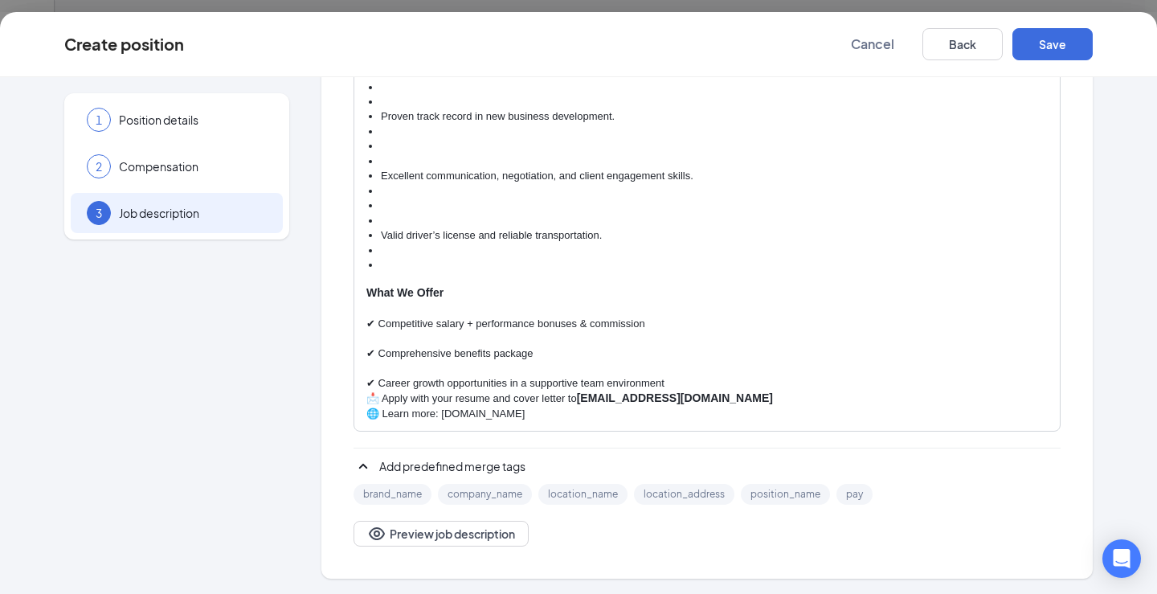
scroll to position [329, 0]
click at [783, 358] on p "✔ Comprehensive benefits package" at bounding box center [706, 353] width 681 height 14
drag, startPoint x: 462, startPoint y: 108, endPoint x: 429, endPoint y: 115, distance: 33.7
drag, startPoint x: 429, startPoint y: 115, endPoint x: 1071, endPoint y: 429, distance: 714.8
click at [1071, 429] on div "Job description Want some help writing your job description? BETA Let our AI wi…" at bounding box center [706, 172] width 771 height 816
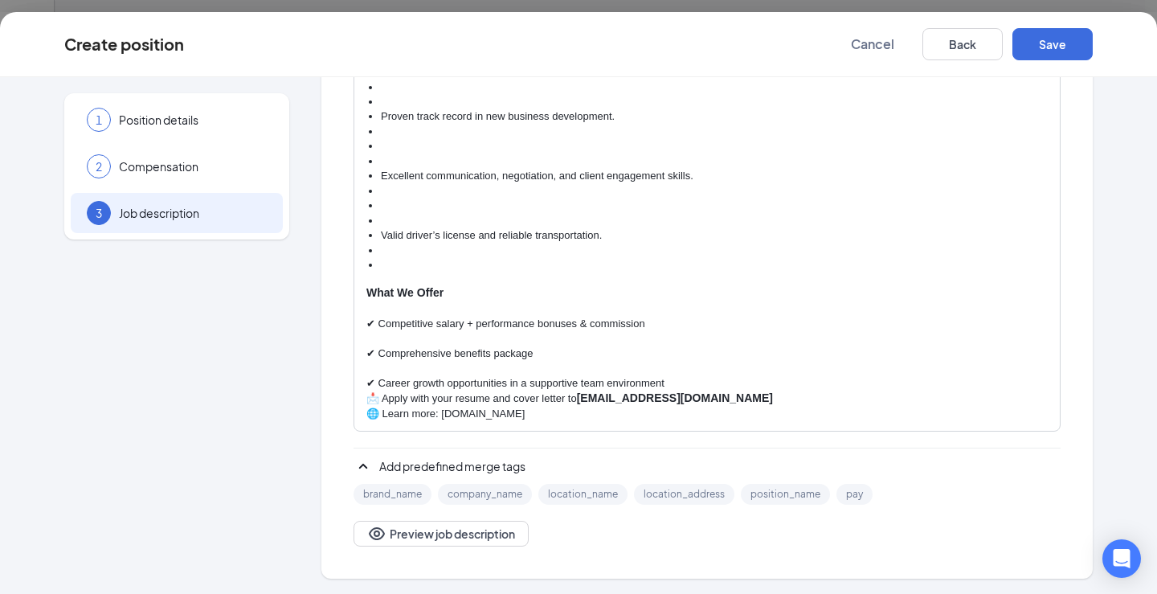
click at [616, 424] on div "Business Development Executive – JDI Cleaning Services ([GEOGRAPHIC_DATA]) 📍 [G…" at bounding box center [707, 247] width 706 height 368
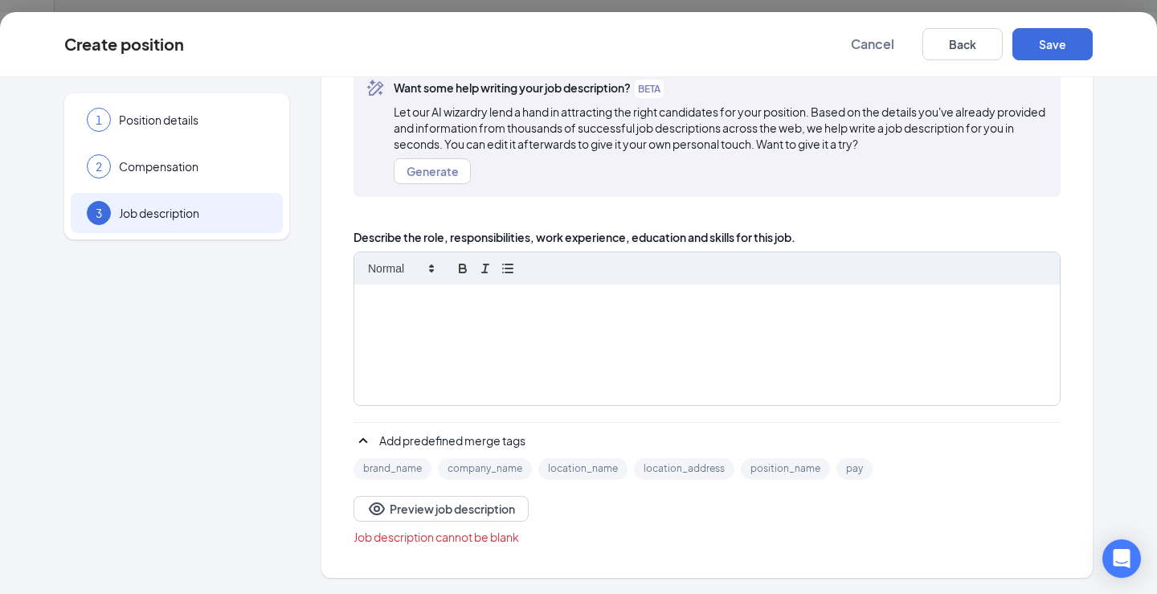
scroll to position [0, 0]
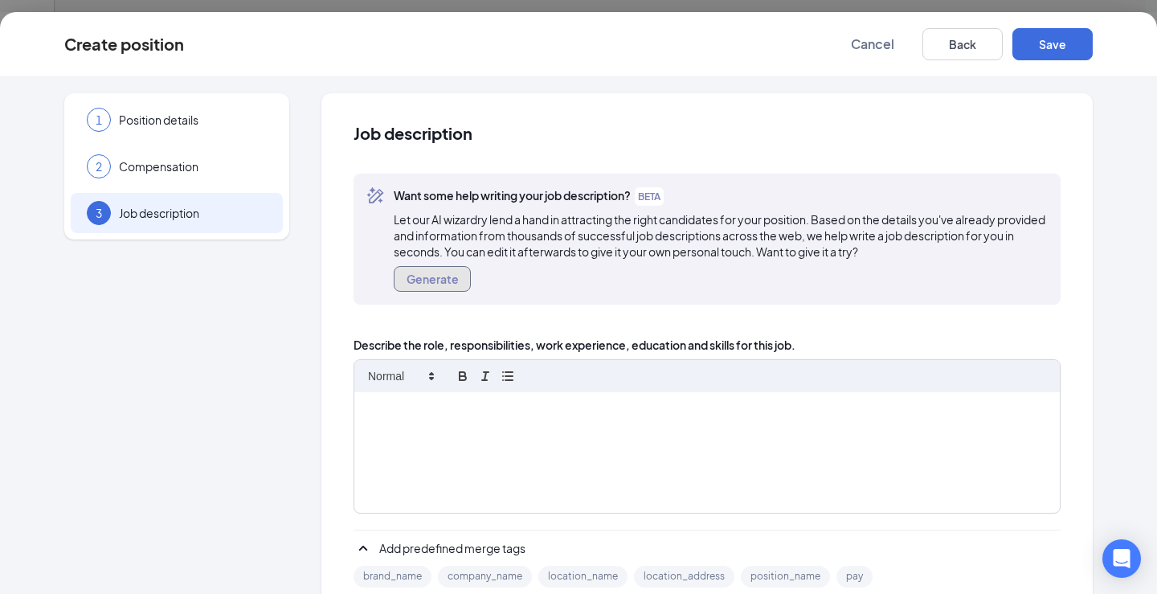
click at [440, 281] on button "Generate" at bounding box center [432, 279] width 77 height 26
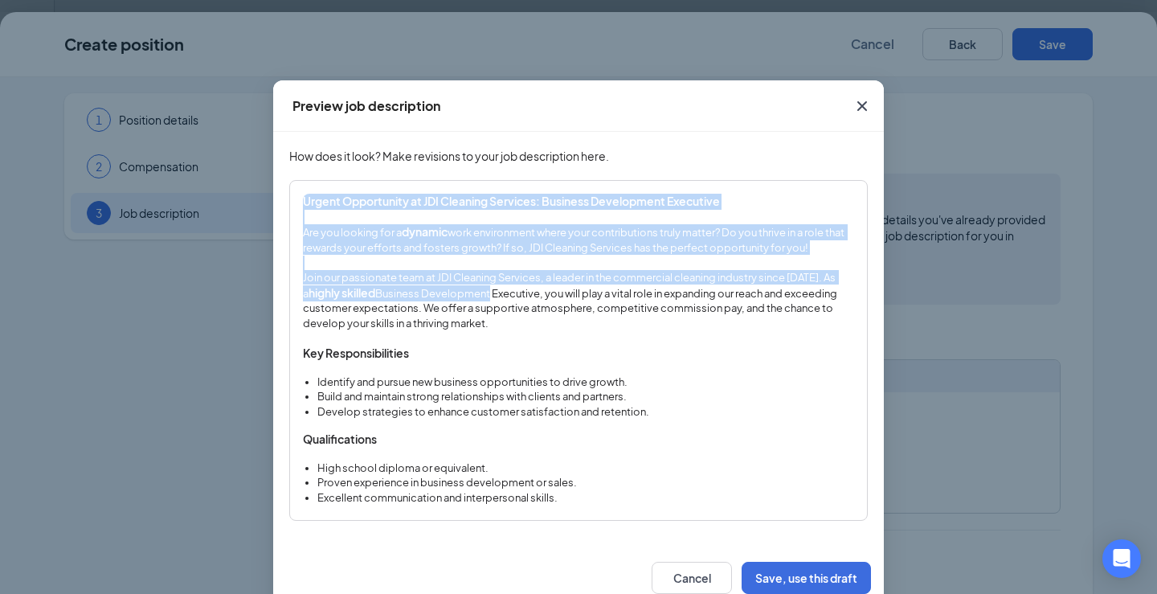
drag, startPoint x: 300, startPoint y: 200, endPoint x: 501, endPoint y: 307, distance: 227.6
click at [501, 307] on div "Urgent Opportunity at JDI Cleaning Services: Business Development Executive Are…" at bounding box center [578, 479] width 551 height 571
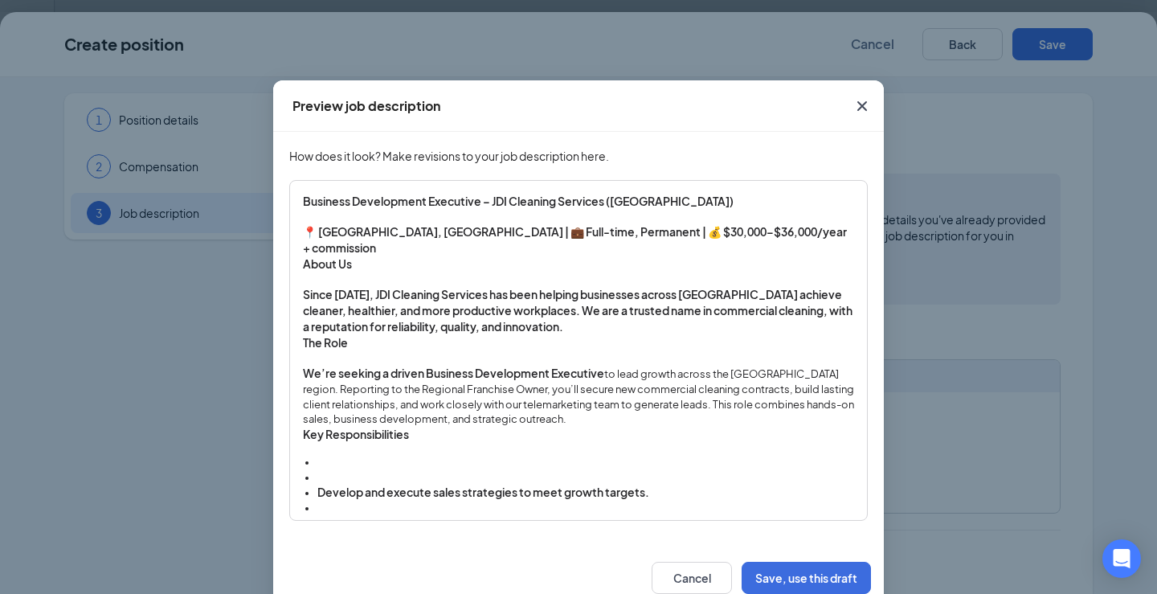
click at [730, 470] on li at bounding box center [585, 477] width 537 height 14
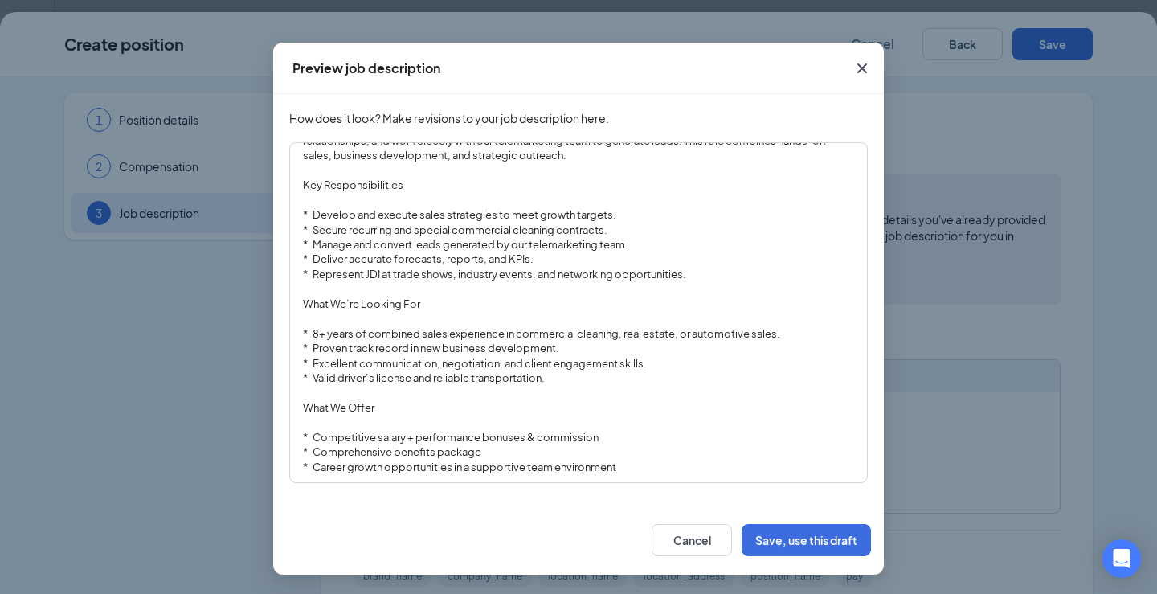
scroll to position [88, 0]
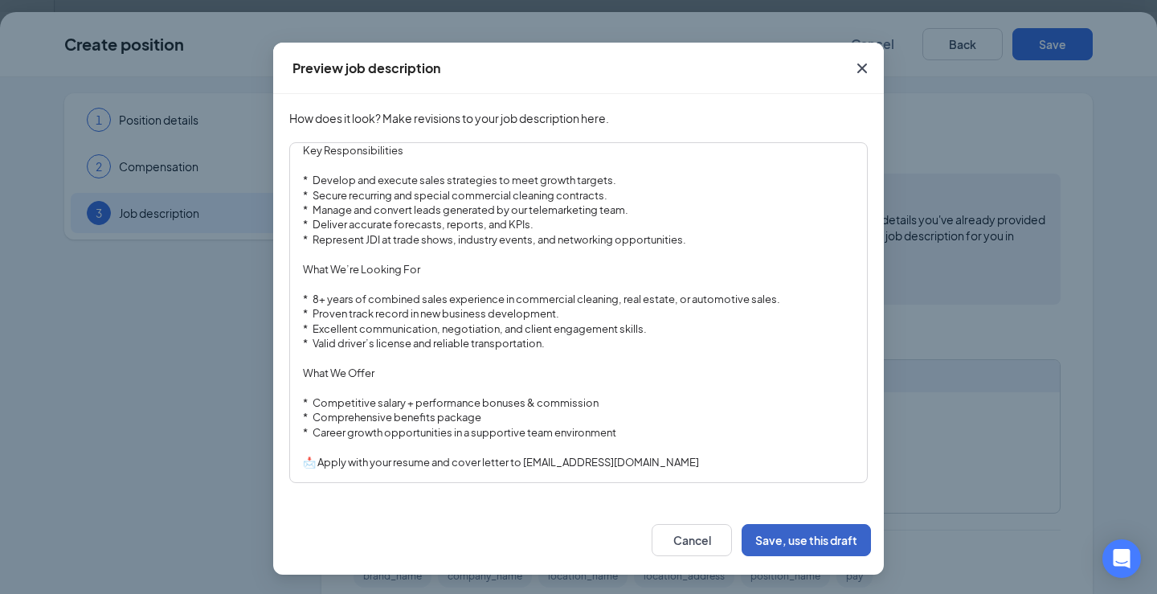
click at [789, 538] on button "Save, use this draft" at bounding box center [806, 540] width 129 height 32
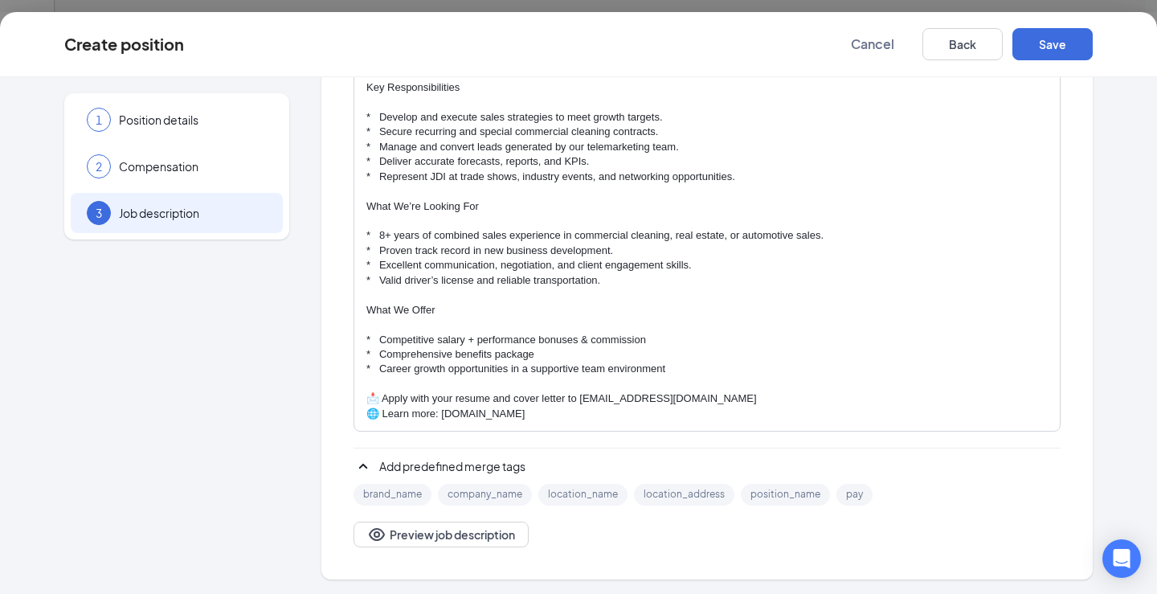
scroll to position [244, 0]
click at [1058, 48] on button "Save" at bounding box center [1052, 44] width 80 height 32
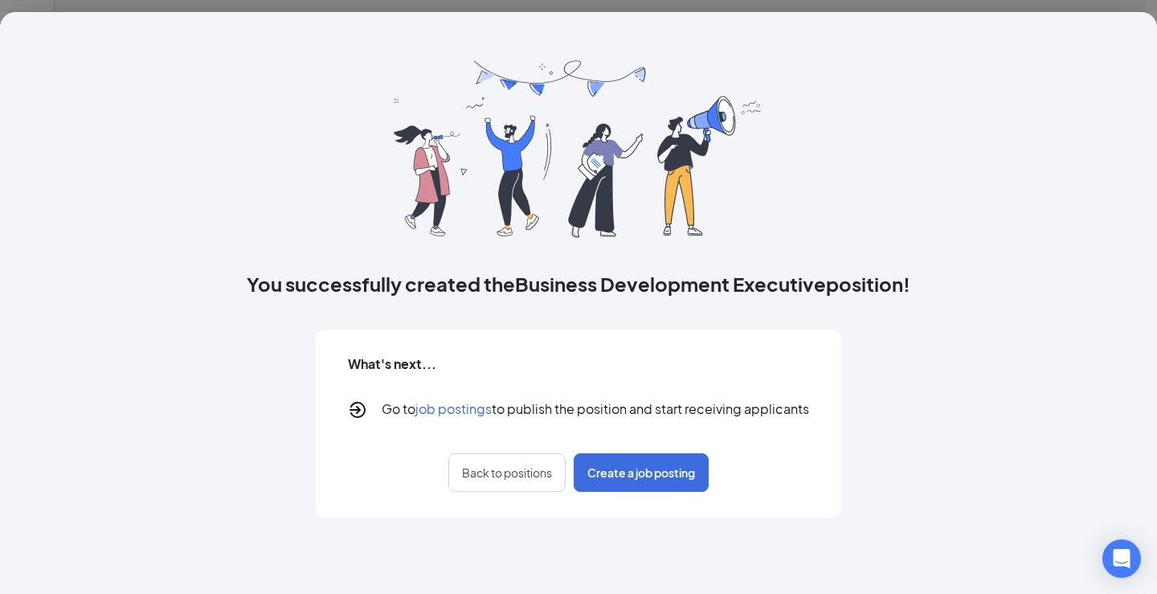
scroll to position [0, 0]
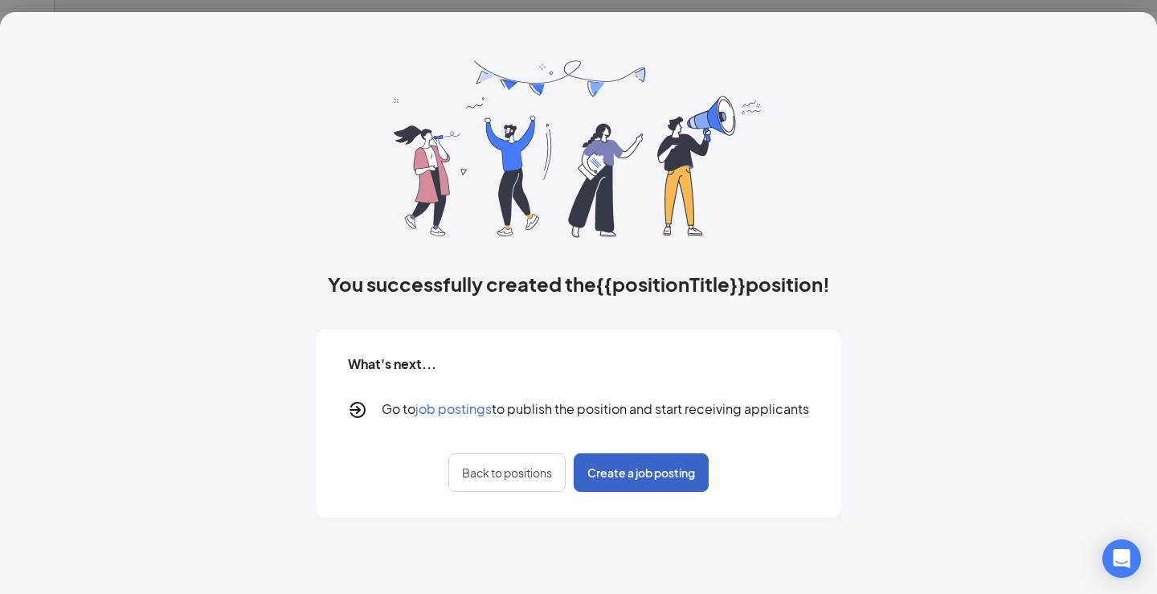
click at [662, 473] on span "Create a job posting" at bounding box center [641, 472] width 108 height 16
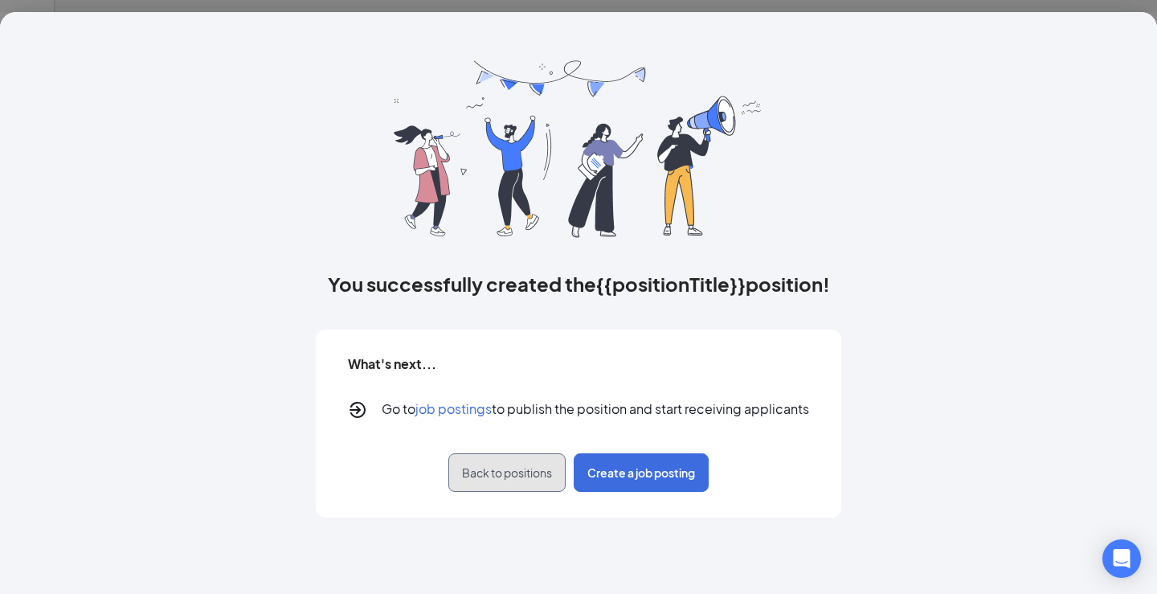
click at [510, 469] on span "Back to positions" at bounding box center [507, 472] width 90 height 16
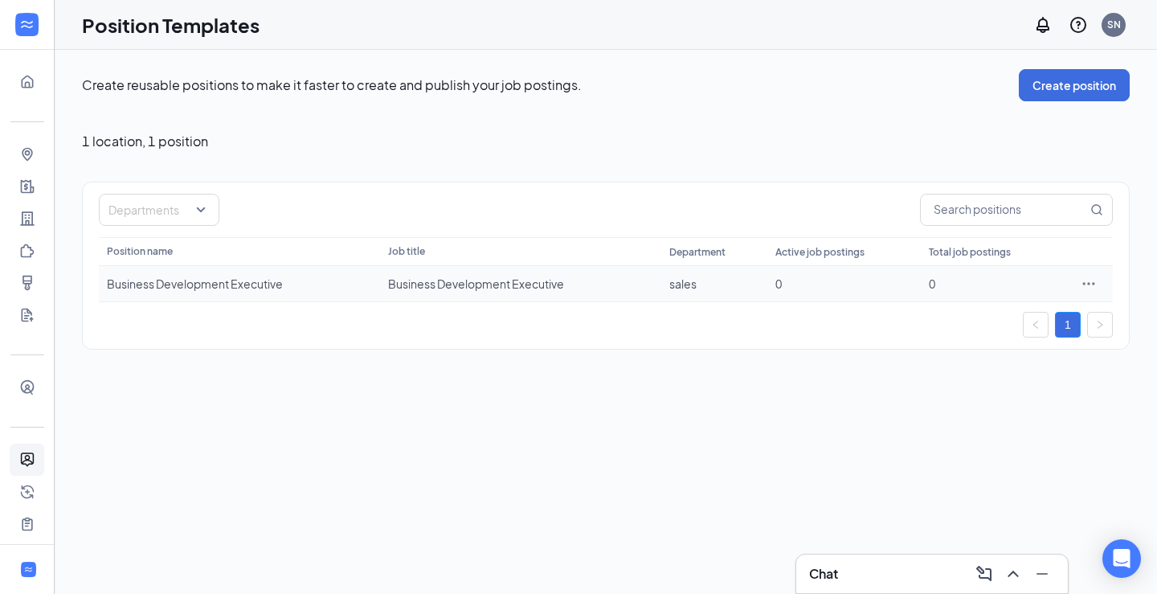
click at [796, 282] on div "0" at bounding box center [844, 284] width 138 height 16
